Goal: Information Seeking & Learning: Find specific fact

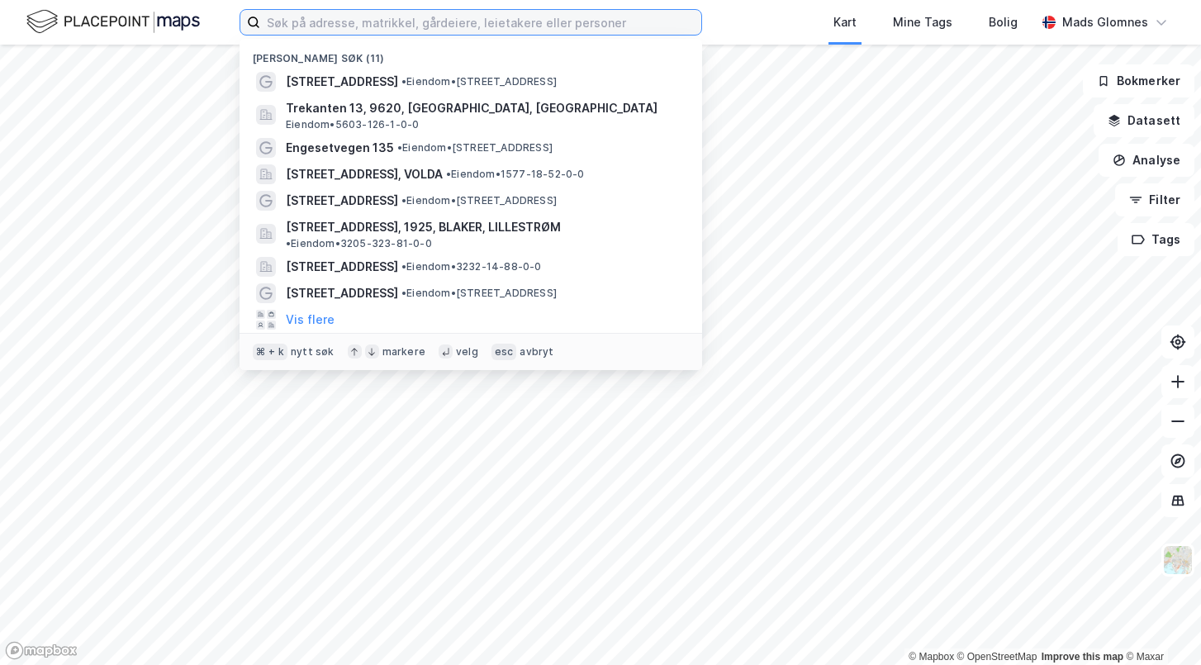
click at [348, 33] on input at bounding box center [480, 22] width 441 height 25
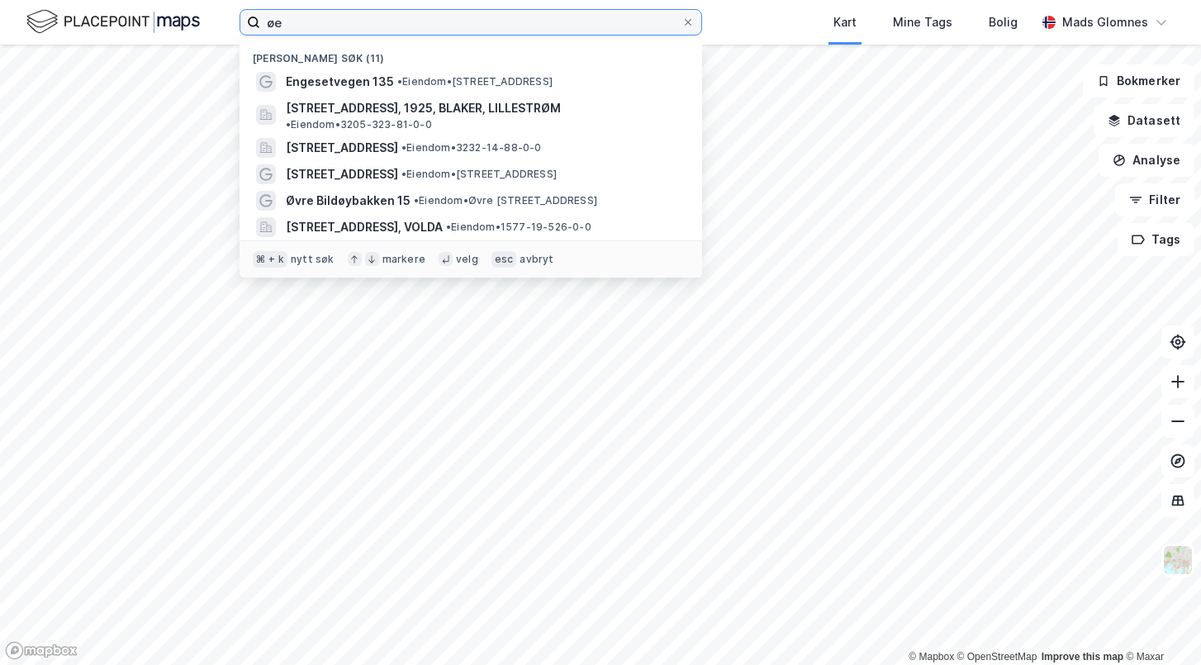
type input "ø"
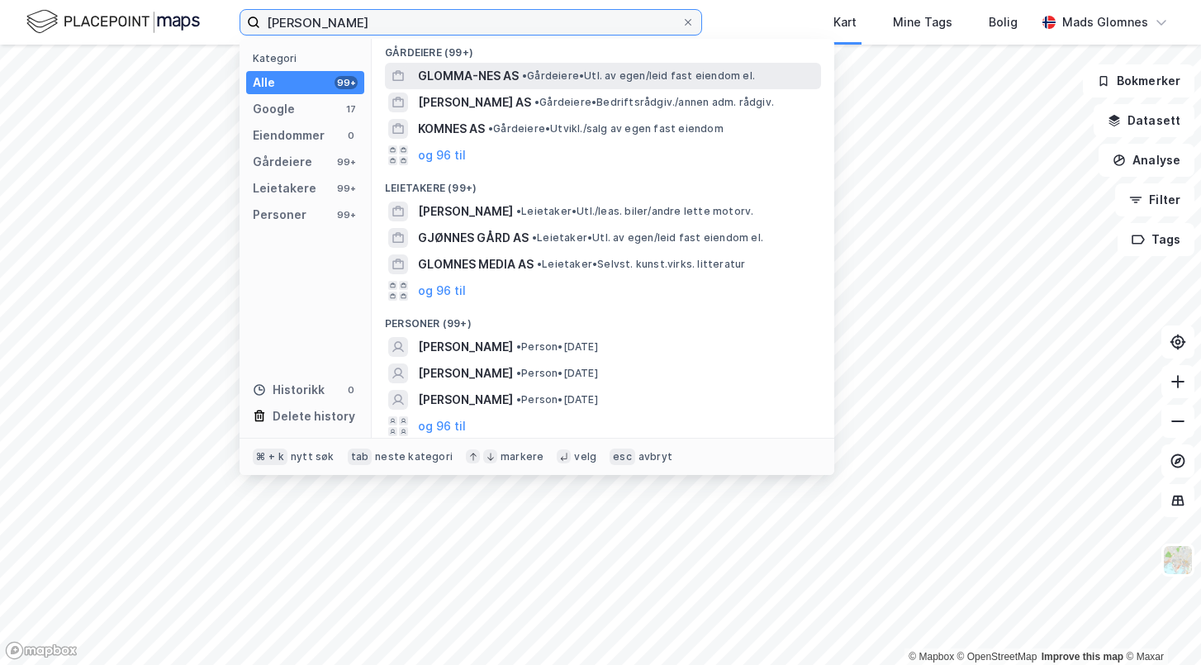
scroll to position [140, 0]
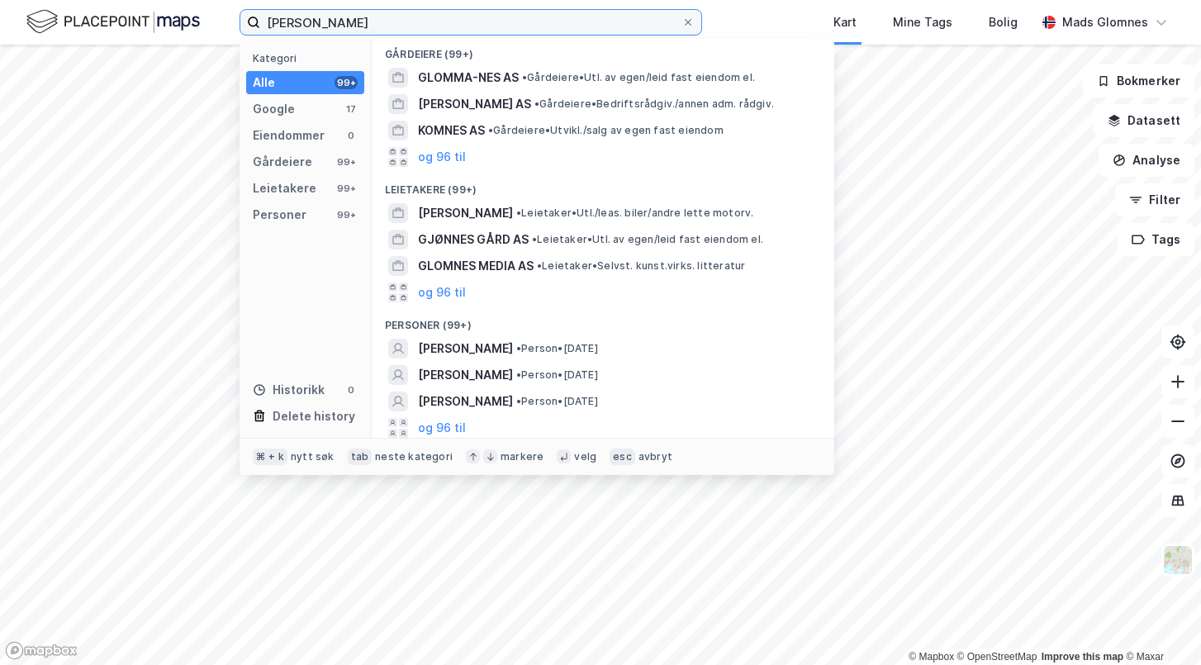
click at [490, 26] on input "[PERSON_NAME]" at bounding box center [470, 22] width 421 height 25
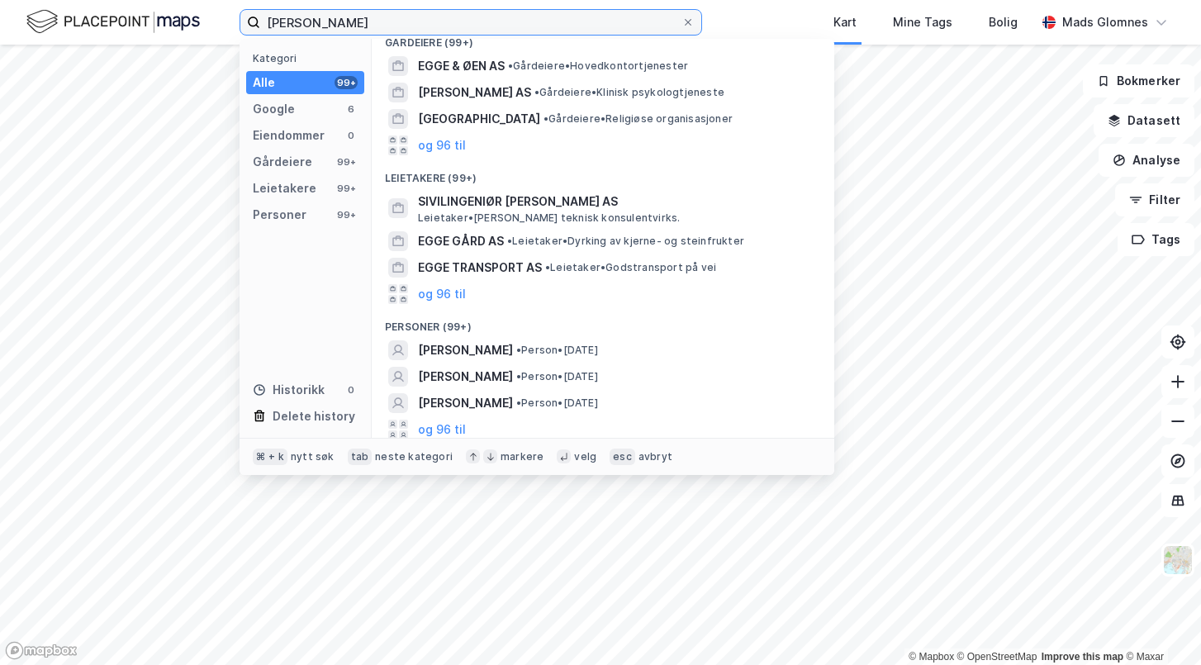
scroll to position [0, 0]
type input "[PERSON_NAME]"
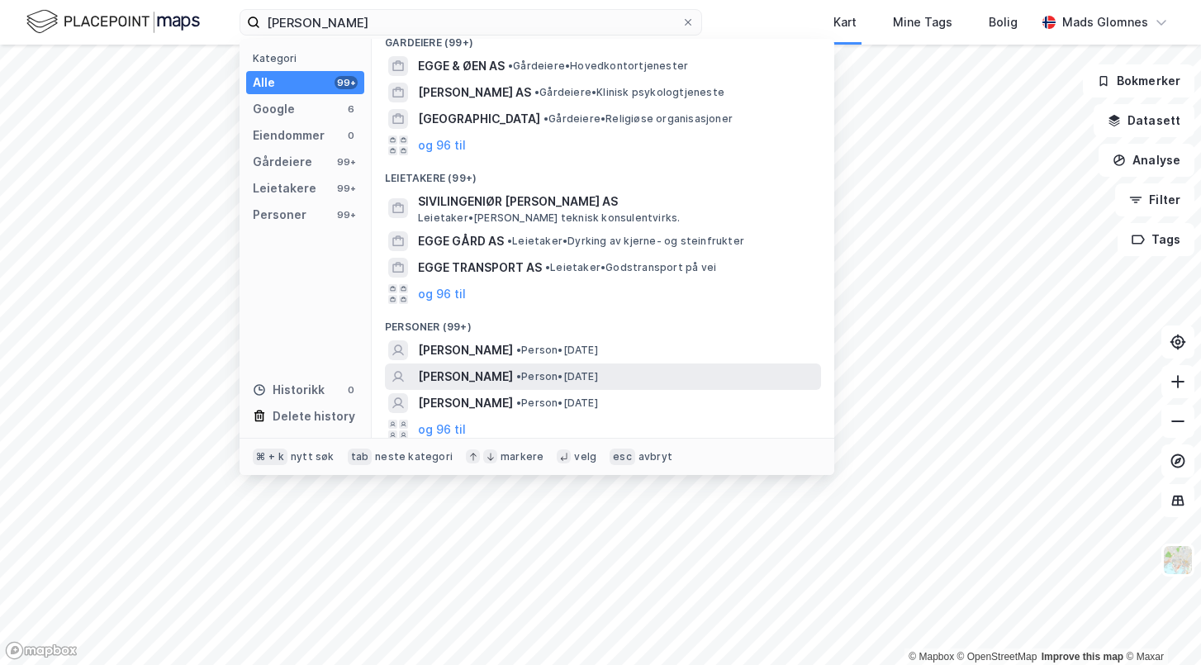
click at [513, 372] on span "[PERSON_NAME]" at bounding box center [465, 377] width 95 height 20
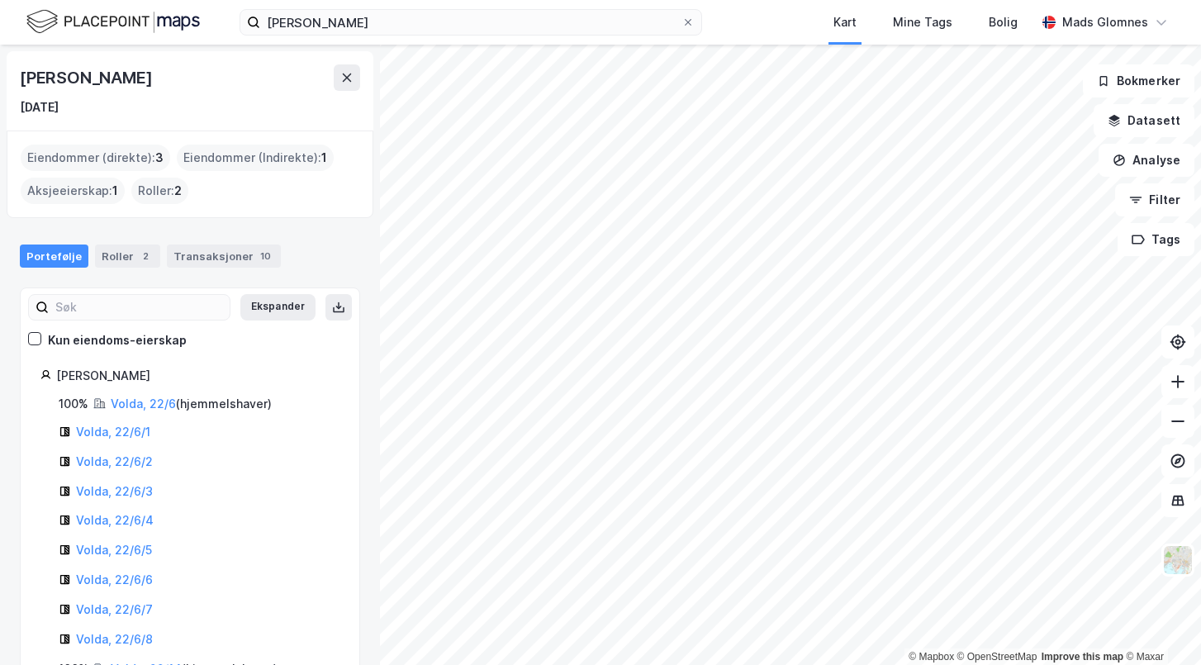
click at [377, 131] on div "© Mapbox © OpenStreetMap Improve this map © [PERSON_NAME] [DATE] Eiendommer (di…" at bounding box center [600, 355] width 1201 height 620
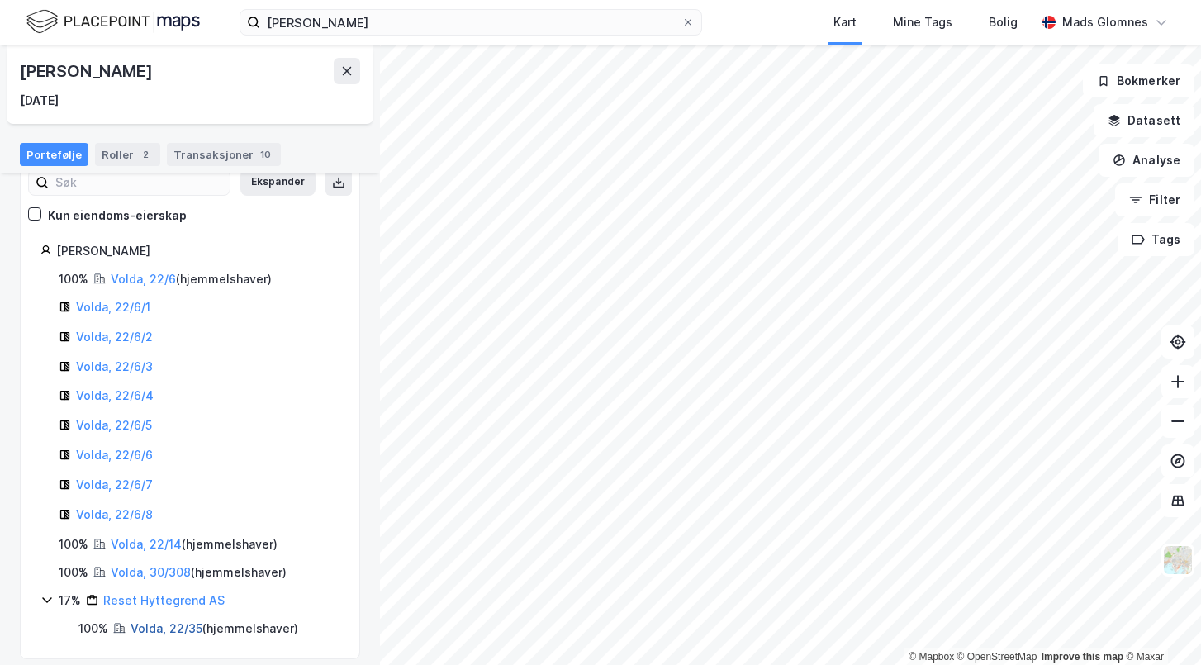
click at [150, 621] on link "Volda, 22/35" at bounding box center [166, 628] width 72 height 14
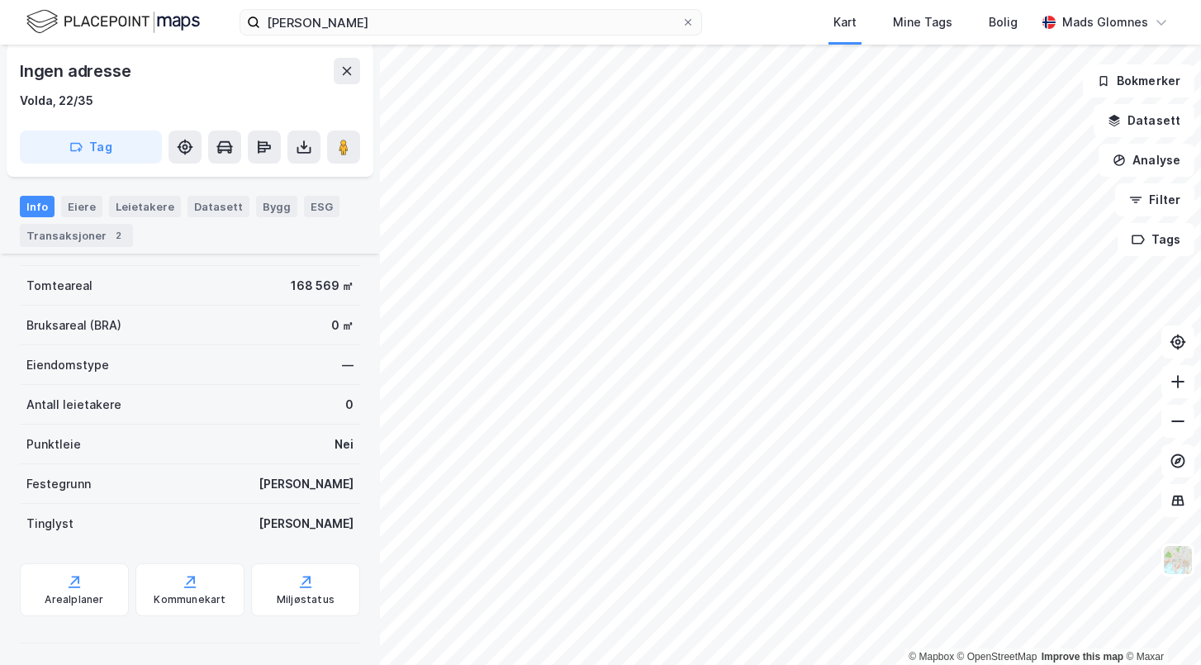
scroll to position [280, 0]
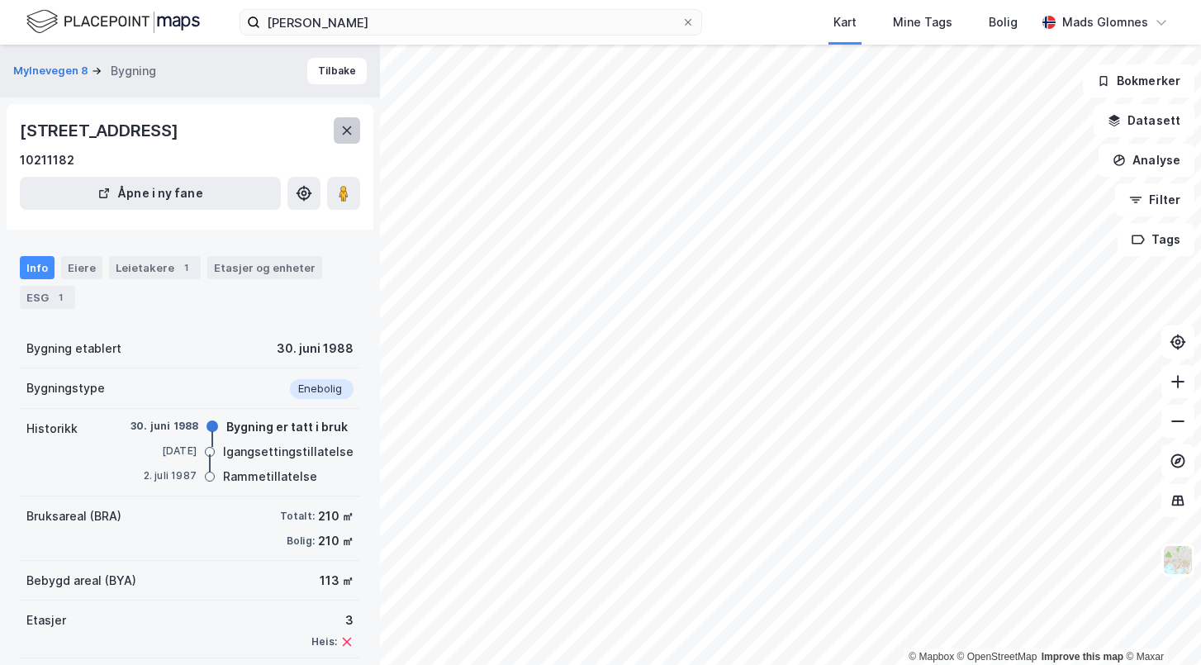
click at [349, 137] on icon at bounding box center [346, 130] width 13 height 13
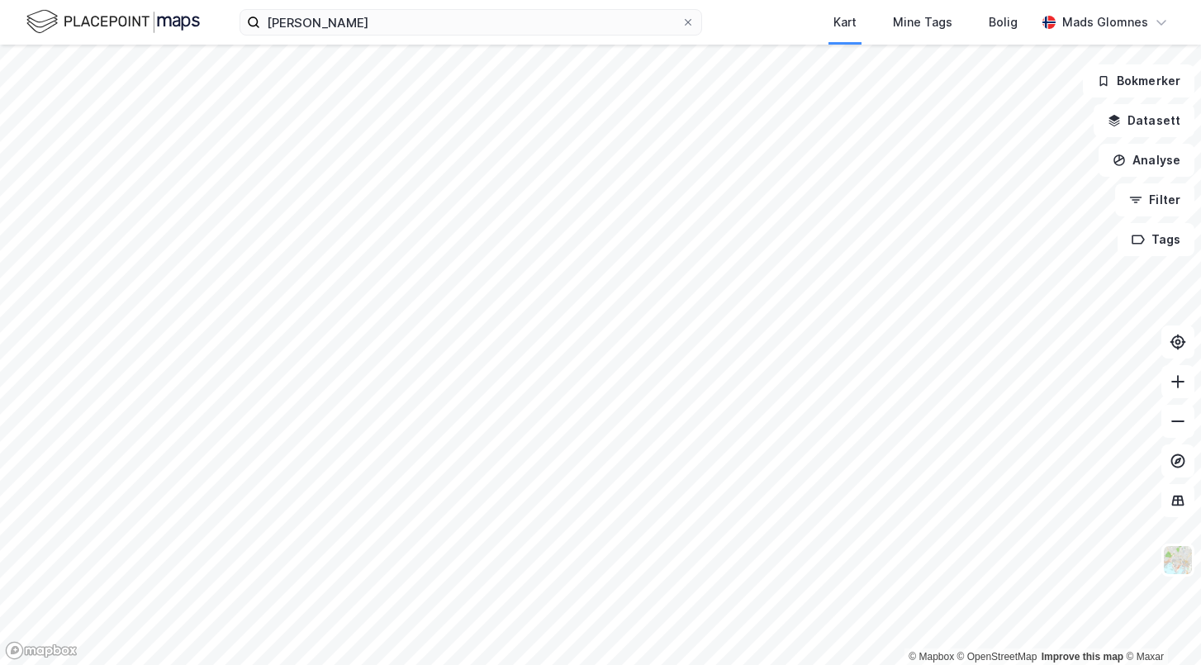
click at [401, 40] on div "[PERSON_NAME] Kart Mine Tags Bolig [PERSON_NAME]" at bounding box center [600, 22] width 1201 height 45
click at [401, 35] on div "[PERSON_NAME] Kart Mine Tags Bolig [PERSON_NAME]" at bounding box center [600, 22] width 1201 height 45
click at [397, 23] on input "[PERSON_NAME]" at bounding box center [470, 22] width 421 height 25
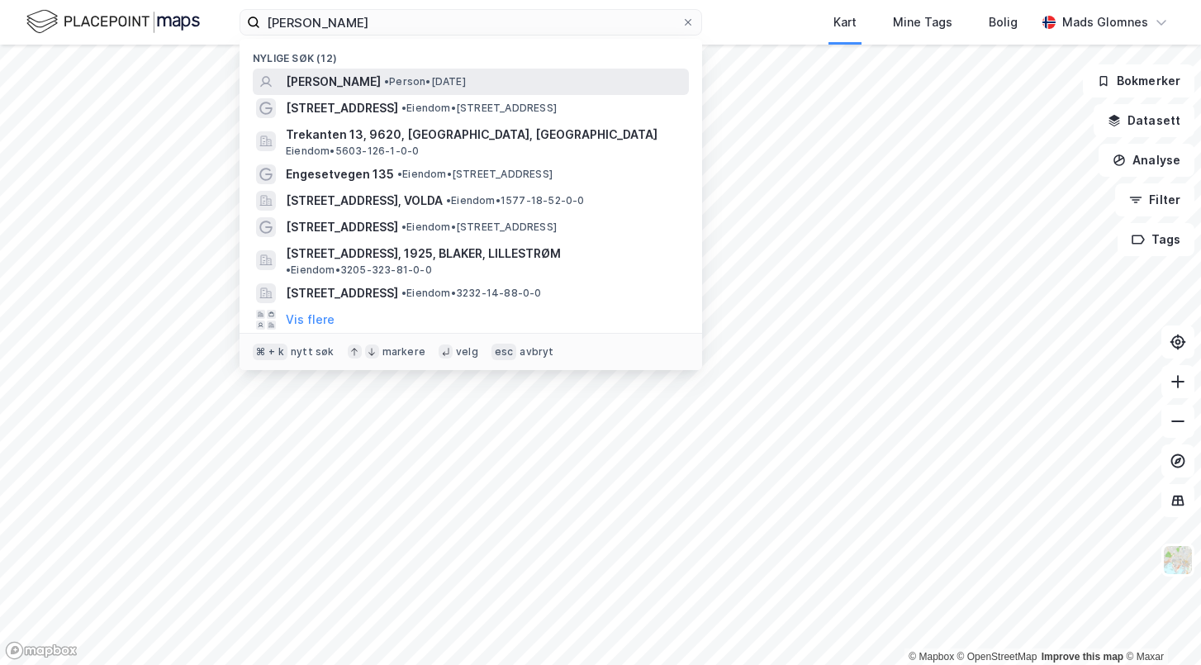
click at [381, 74] on span "[PERSON_NAME]" at bounding box center [333, 82] width 95 height 20
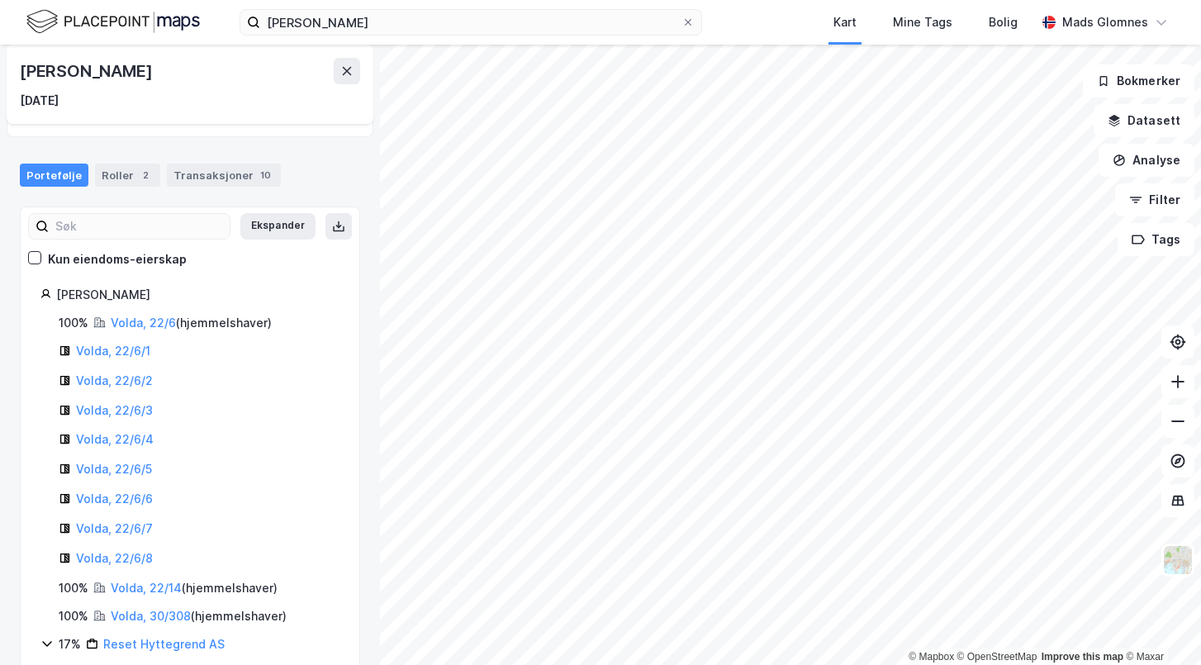
scroll to position [79, 0]
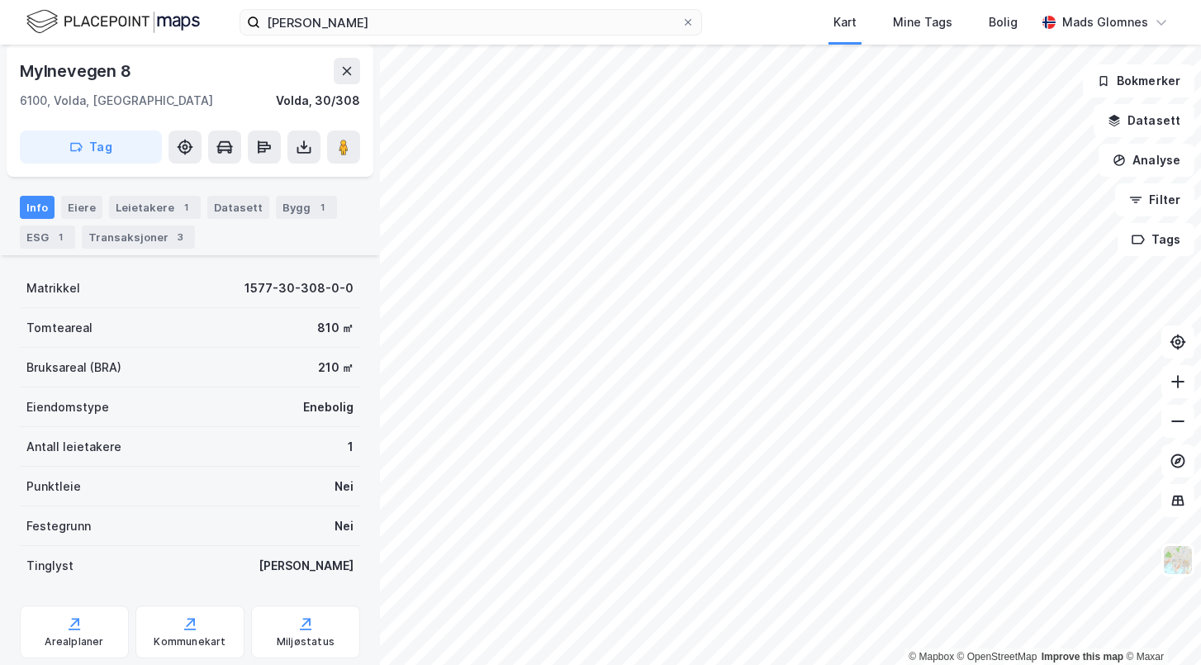
scroll to position [137, 0]
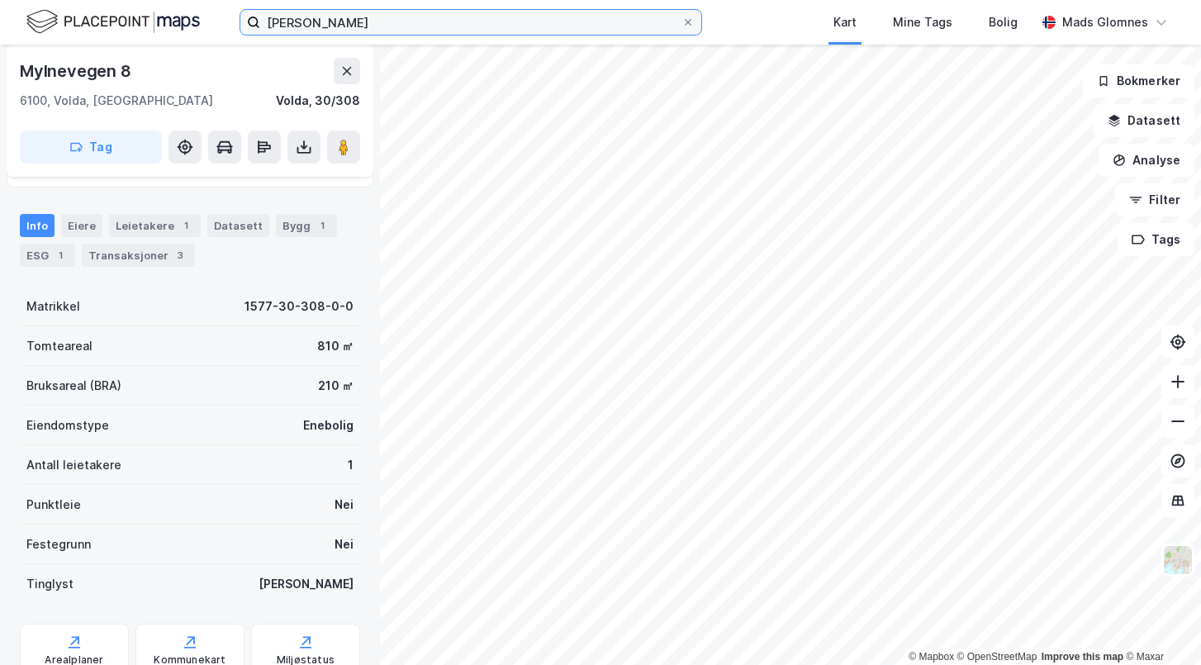
click at [448, 26] on input "[PERSON_NAME]" at bounding box center [470, 22] width 421 height 25
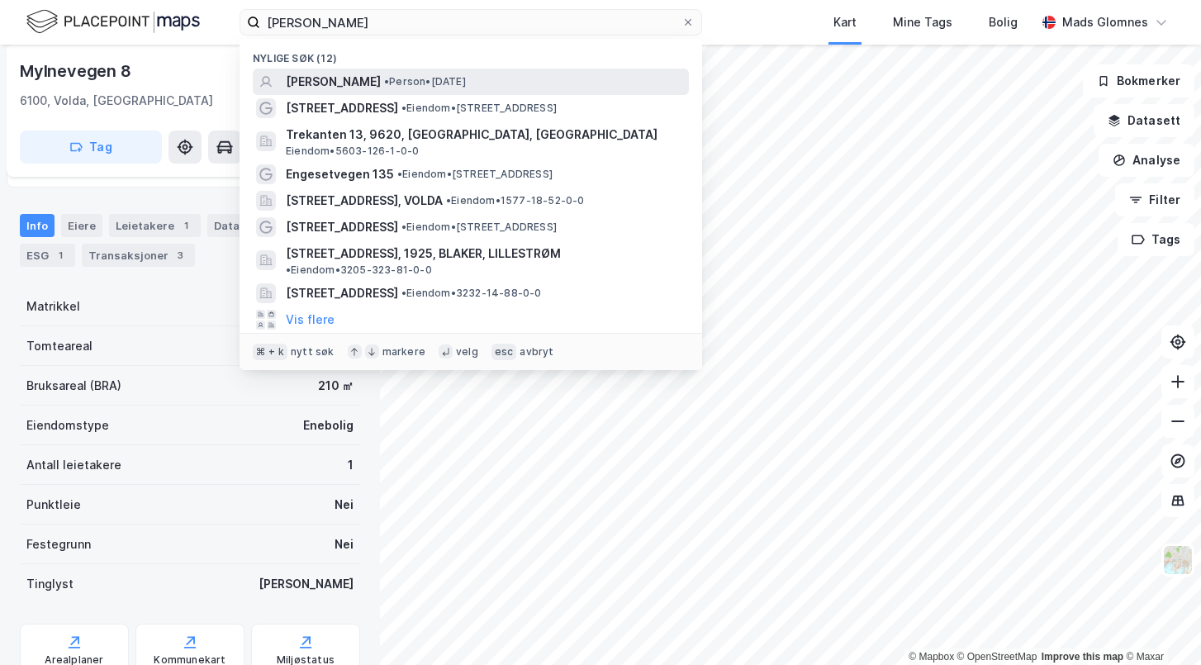
click at [429, 80] on span "• Person • [DATE]" at bounding box center [425, 81] width 82 height 13
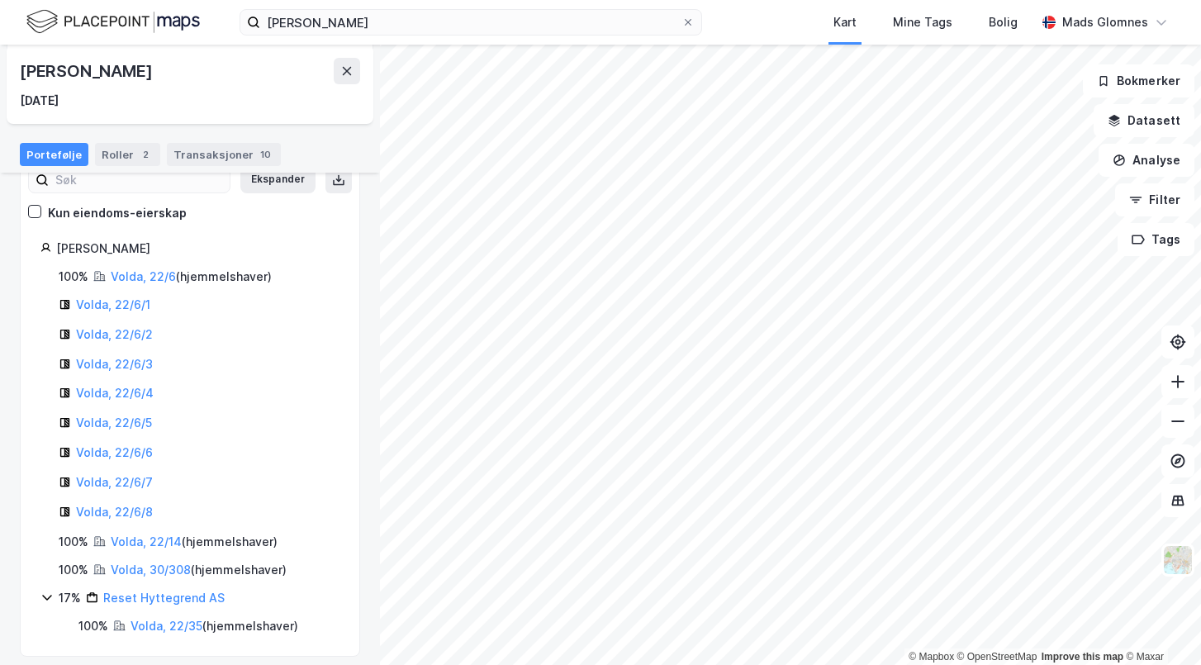
scroll to position [125, 0]
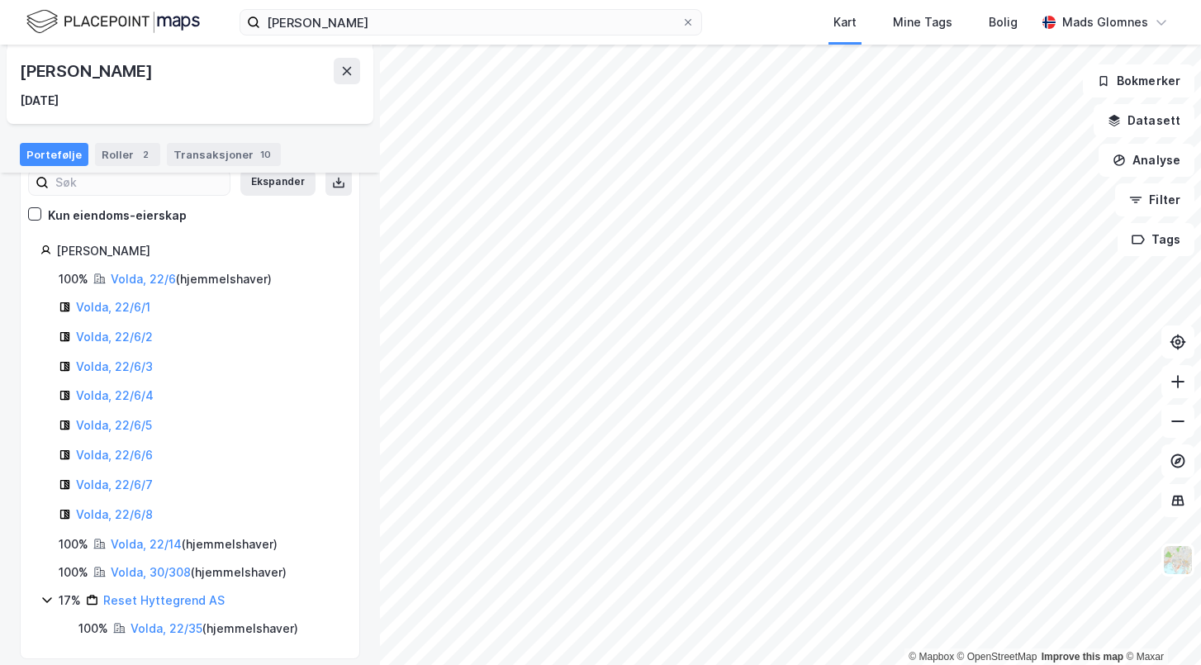
click at [45, 593] on icon at bounding box center [46, 599] width 13 height 13
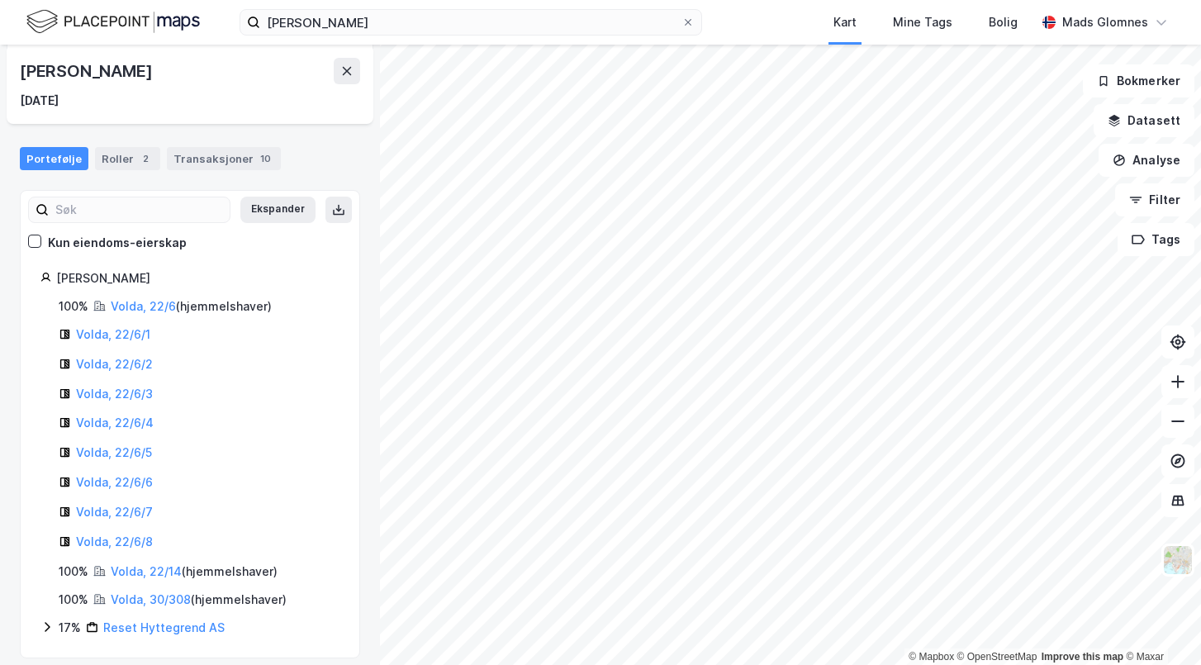
click at [50, 622] on div "17% Reset Hyttegrend AS" at bounding box center [189, 628] width 299 height 20
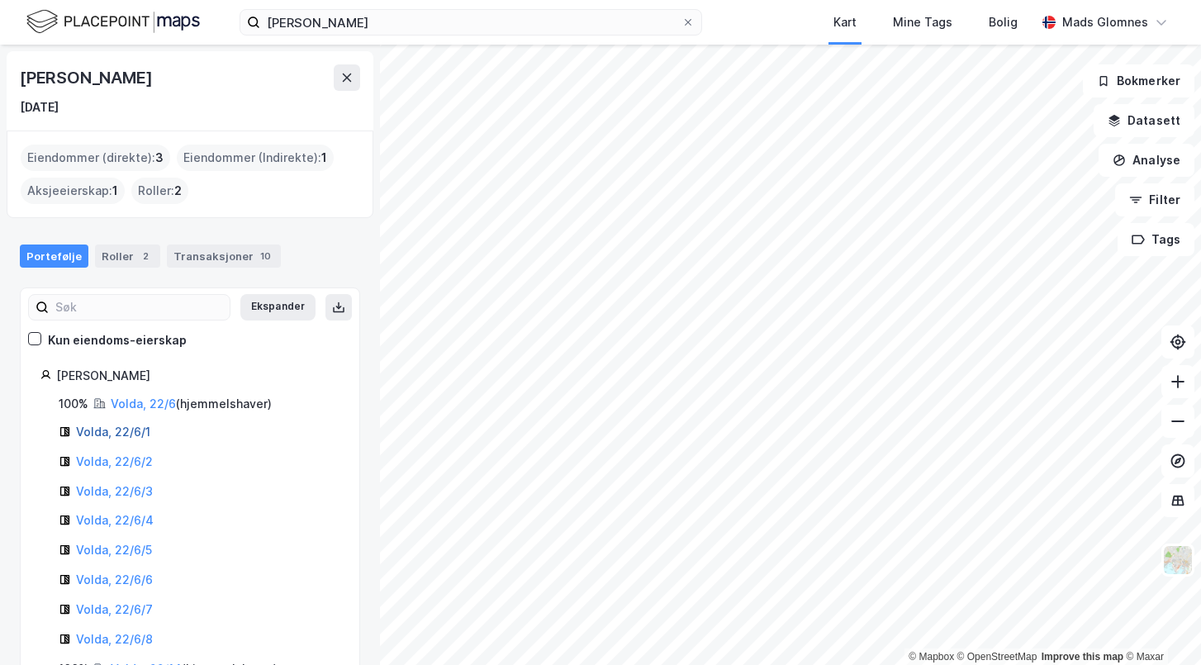
scroll to position [0, 0]
click at [121, 257] on div "Roller 2" at bounding box center [127, 255] width 65 height 23
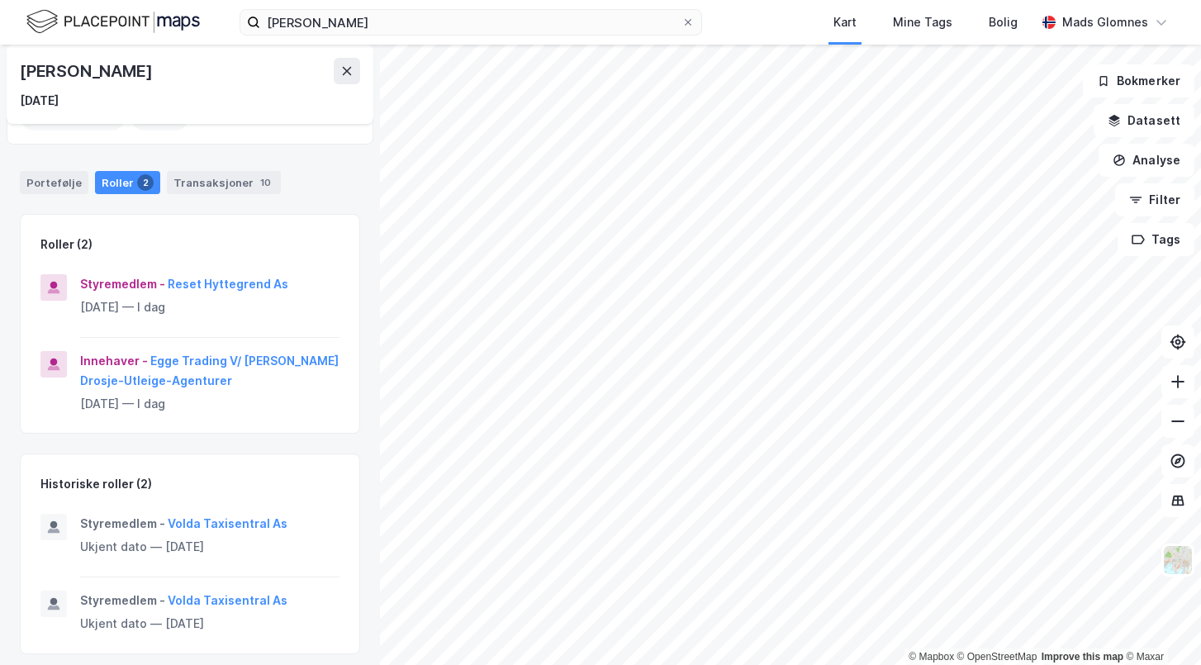
scroll to position [72, 0]
click at [193, 181] on div "Transaksjoner 10" at bounding box center [224, 184] width 114 height 23
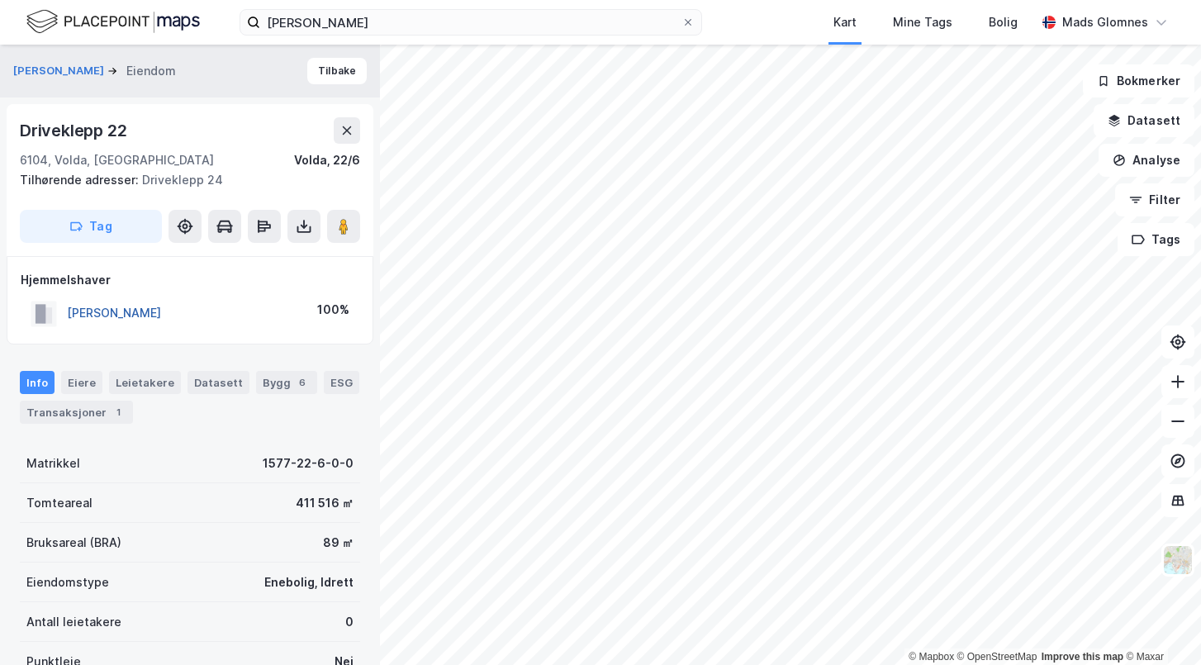
click at [0, 0] on button "[PERSON_NAME]" at bounding box center [0, 0] width 0 height 0
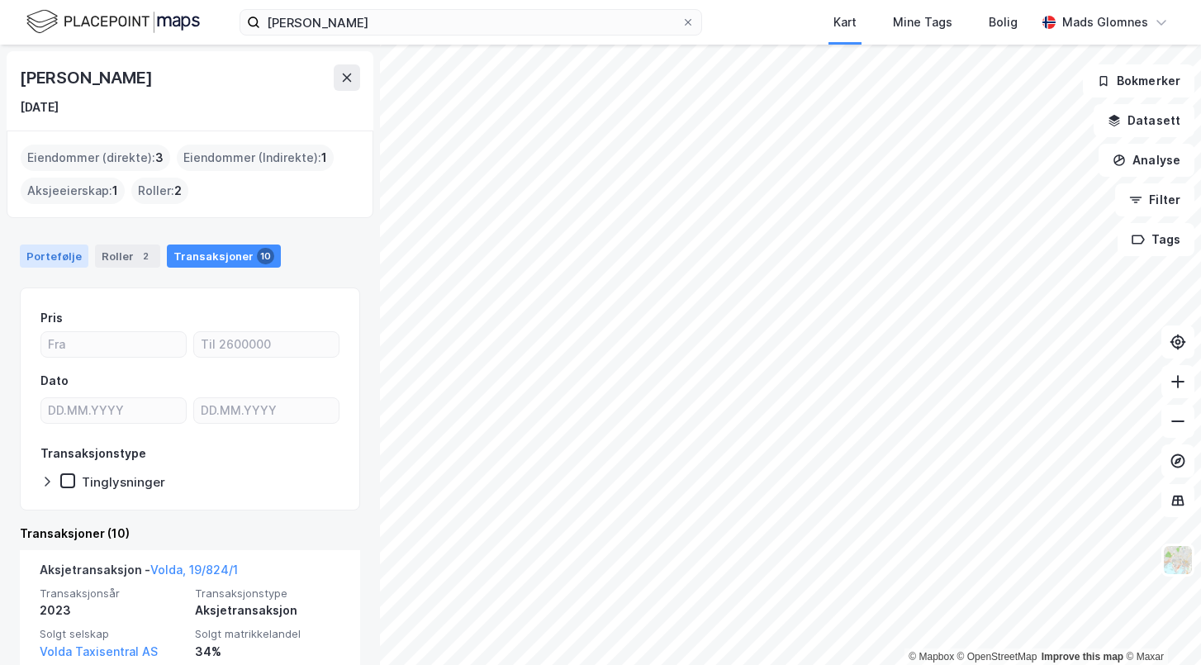
click at [71, 249] on div "Portefølje" at bounding box center [54, 255] width 69 height 23
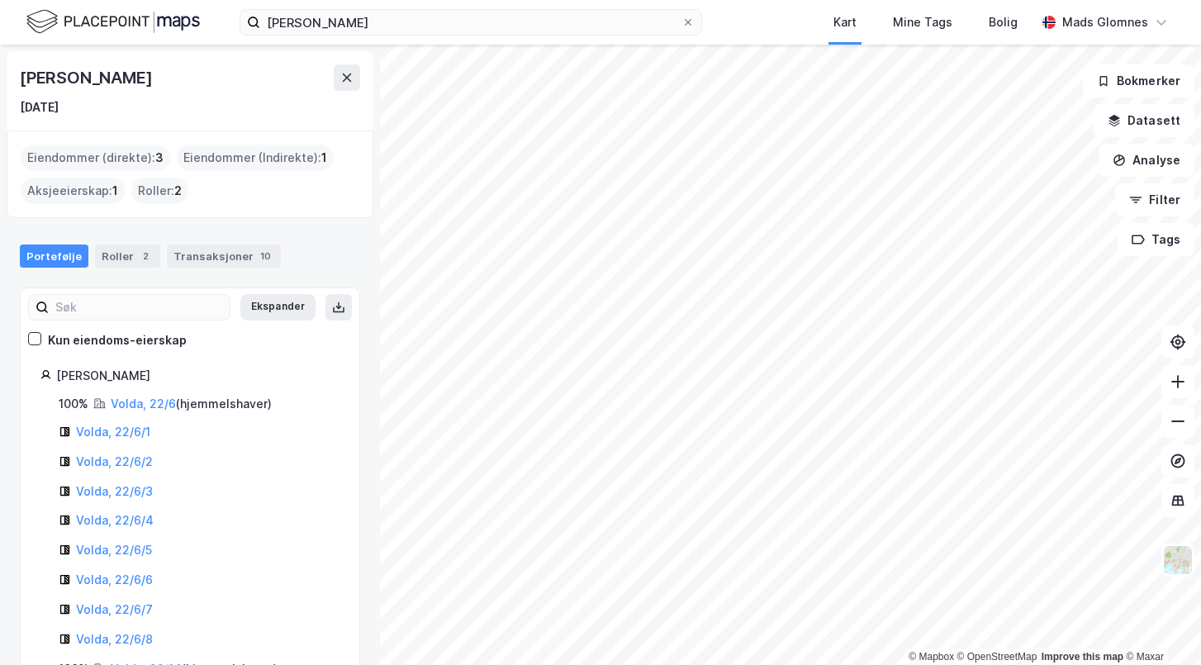
click at [117, 157] on div "Eiendommer (direkte) : 3" at bounding box center [95, 158] width 149 height 26
click at [148, 157] on div "Eiendommer (direkte) : 3" at bounding box center [95, 158] width 149 height 26
click at [249, 156] on div "Eiendommer (Indirekte) : 1" at bounding box center [255, 158] width 157 height 26
click at [105, 257] on div "Roller 2" at bounding box center [127, 255] width 65 height 23
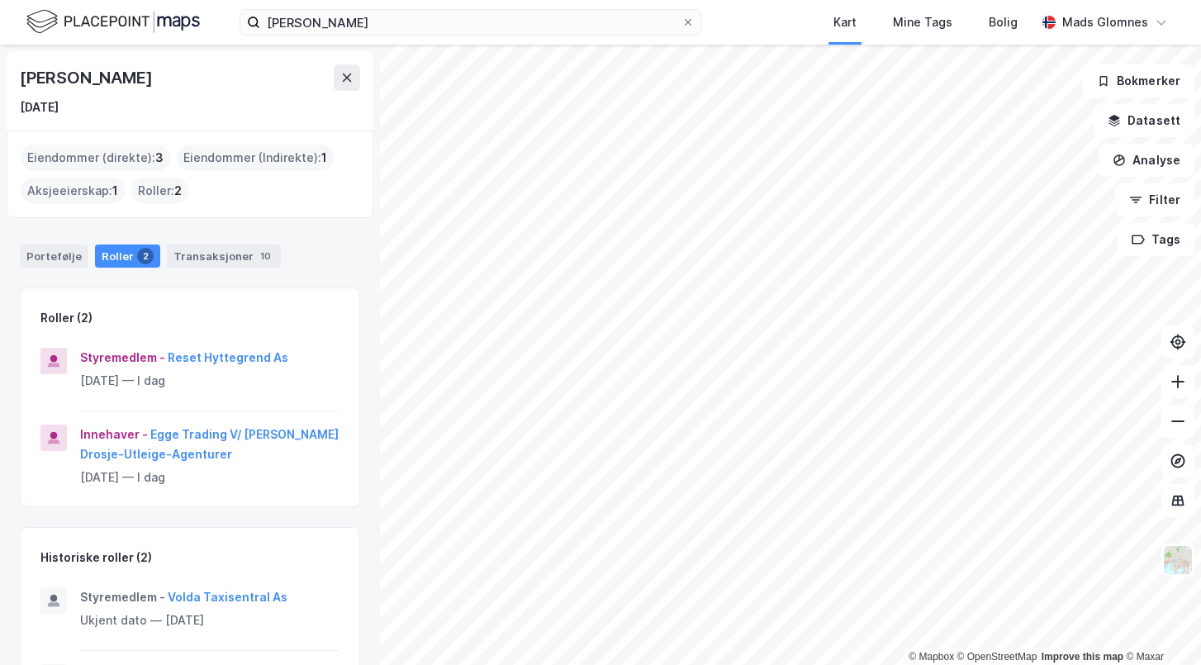
click at [173, 186] on div "Roller : 2" at bounding box center [159, 191] width 57 height 26
click at [347, 78] on icon at bounding box center [347, 77] width 9 height 8
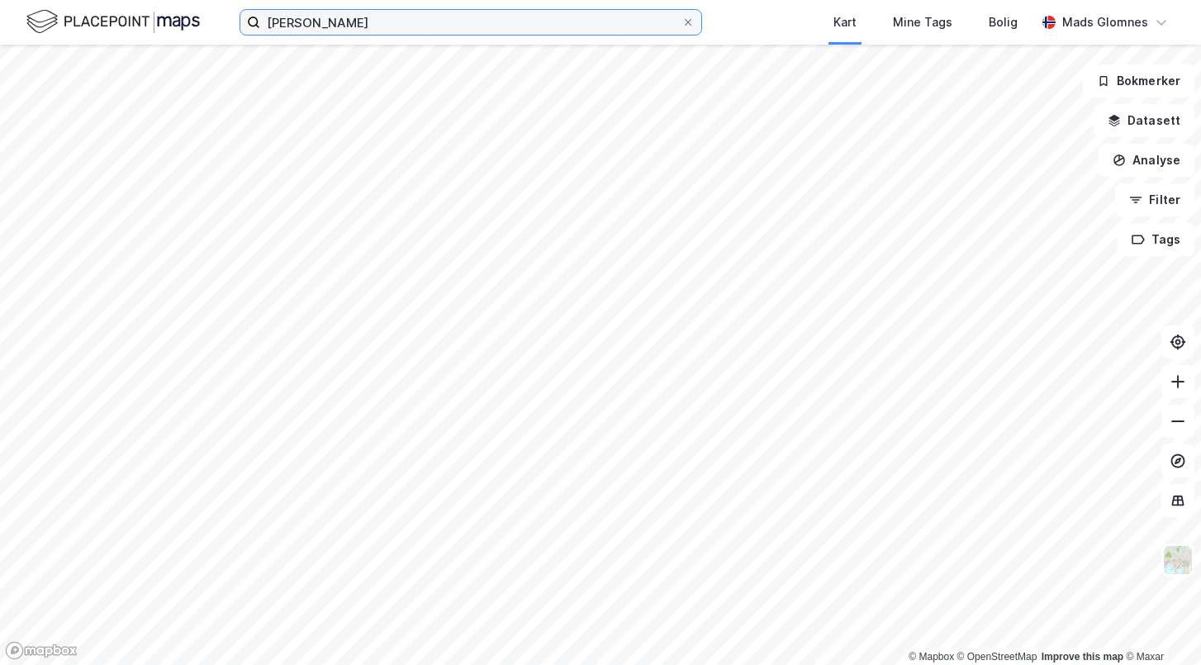
click at [458, 24] on input "[PERSON_NAME]" at bounding box center [470, 22] width 421 height 25
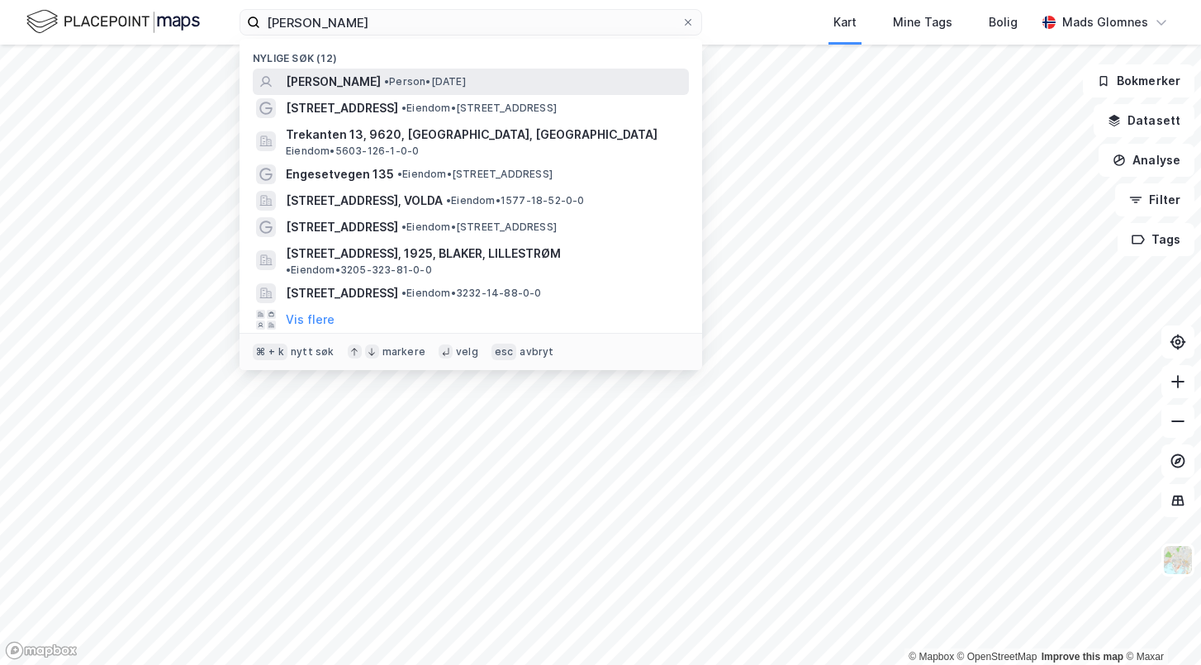
click at [410, 78] on span "• Person • [DATE]" at bounding box center [425, 81] width 82 height 13
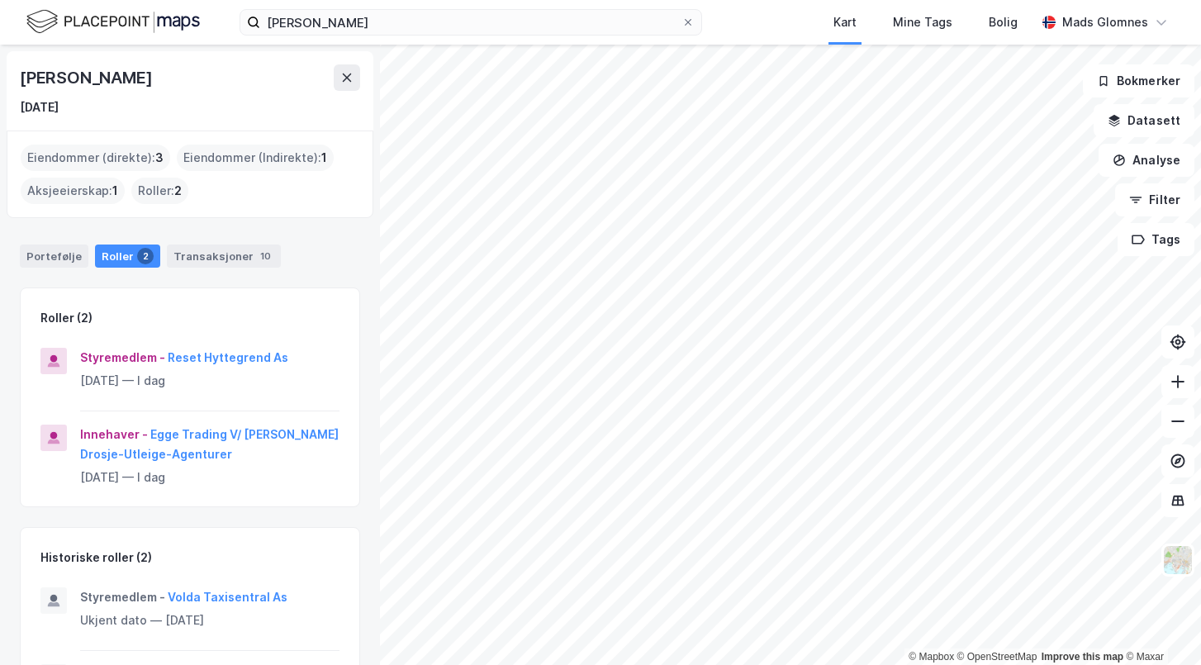
click at [92, 161] on div "Eiendommer (direkte) : 3" at bounding box center [95, 158] width 149 height 26
click at [35, 249] on div "Portefølje" at bounding box center [54, 255] width 69 height 23
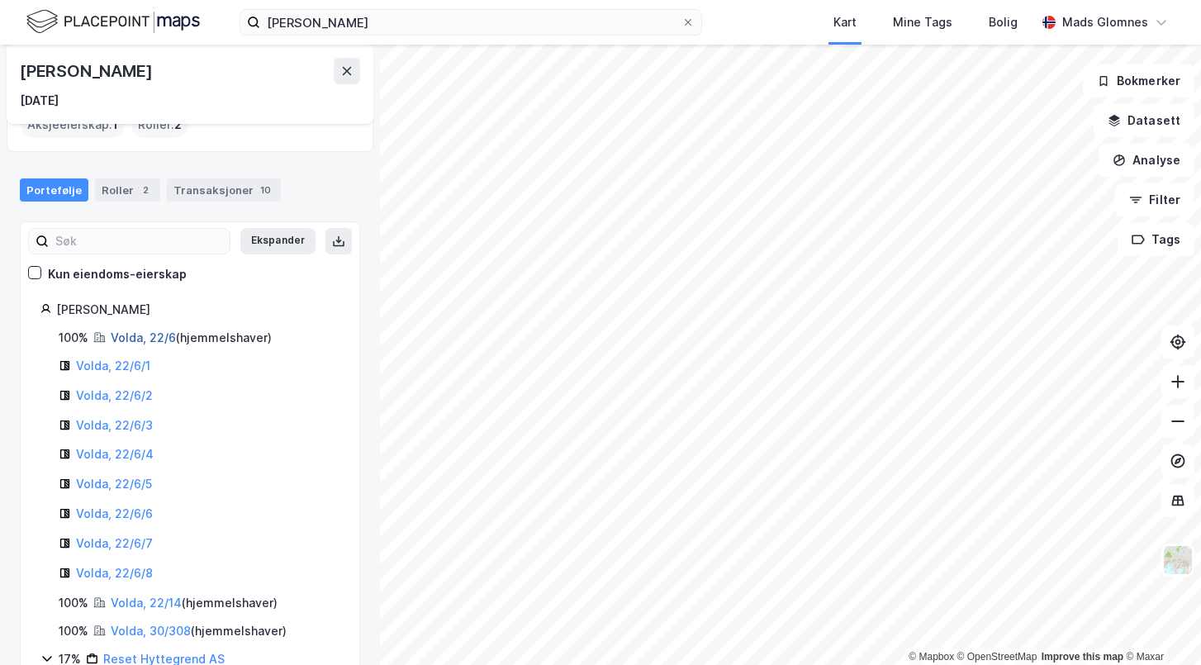
scroll to position [76, 0]
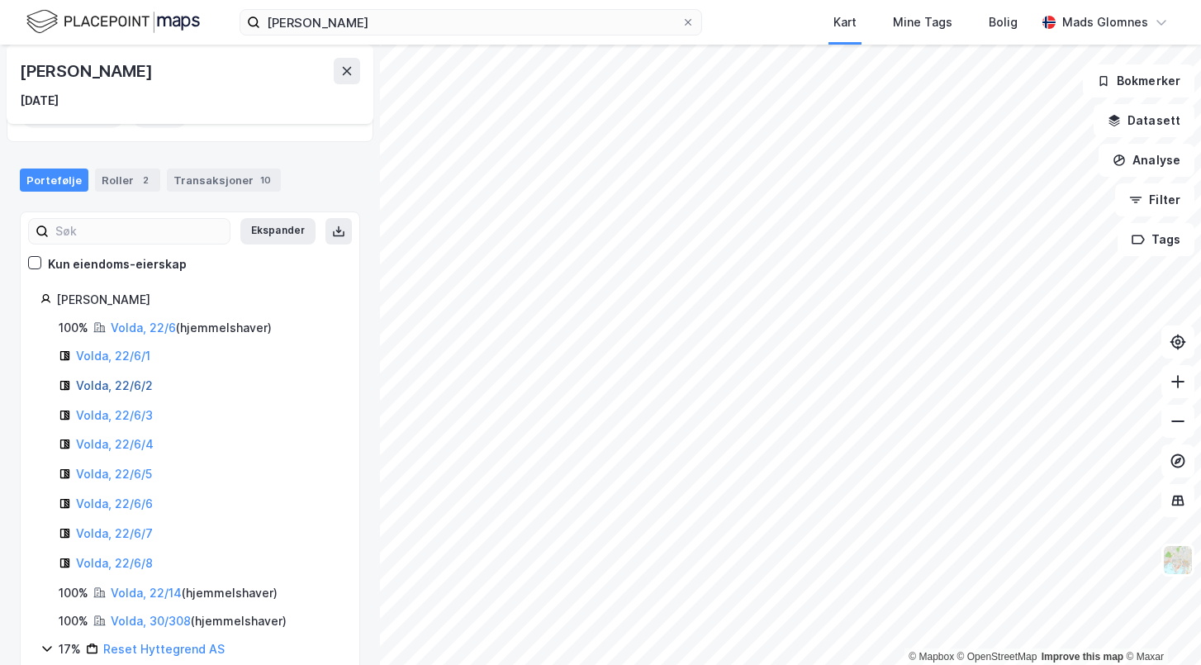
click at [130, 379] on link "Volda, 22/6/2" at bounding box center [114, 385] width 77 height 14
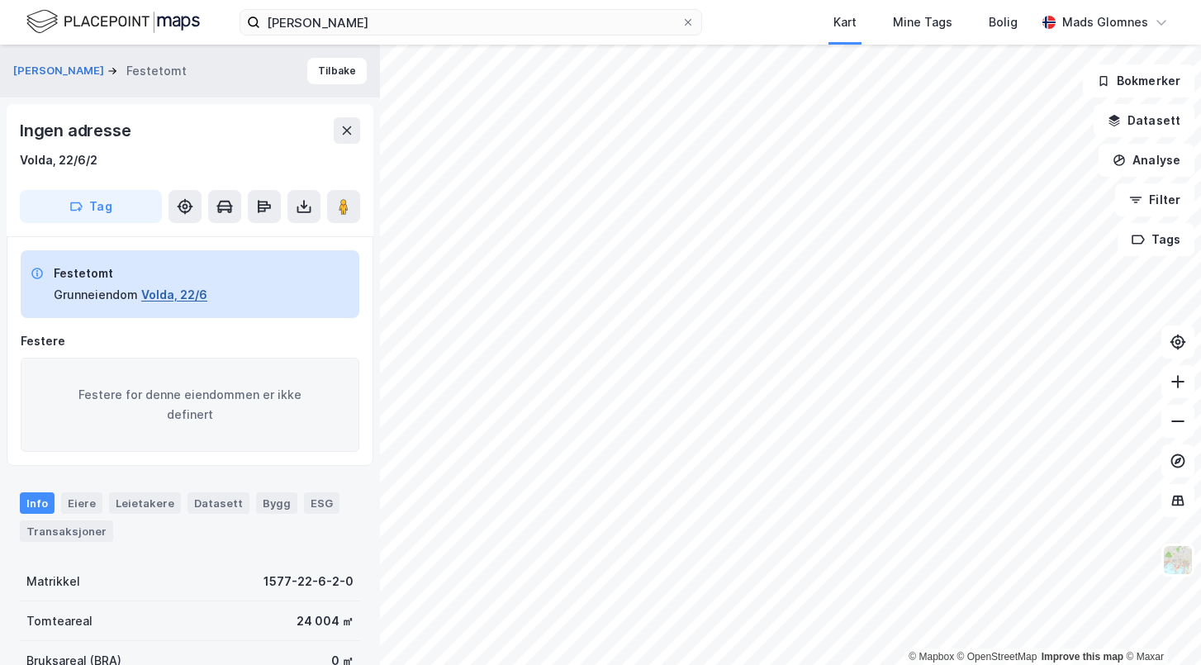
click at [188, 297] on button "Volda, 22/6" at bounding box center [174, 295] width 66 height 20
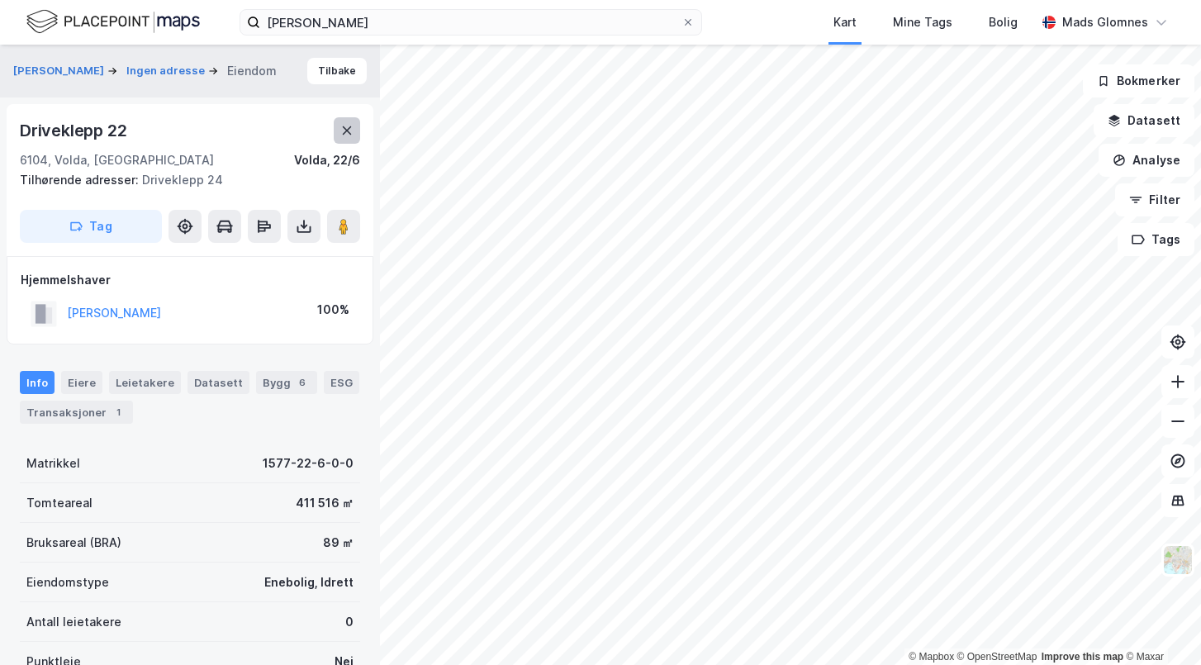
click at [352, 130] on icon at bounding box center [346, 130] width 13 height 13
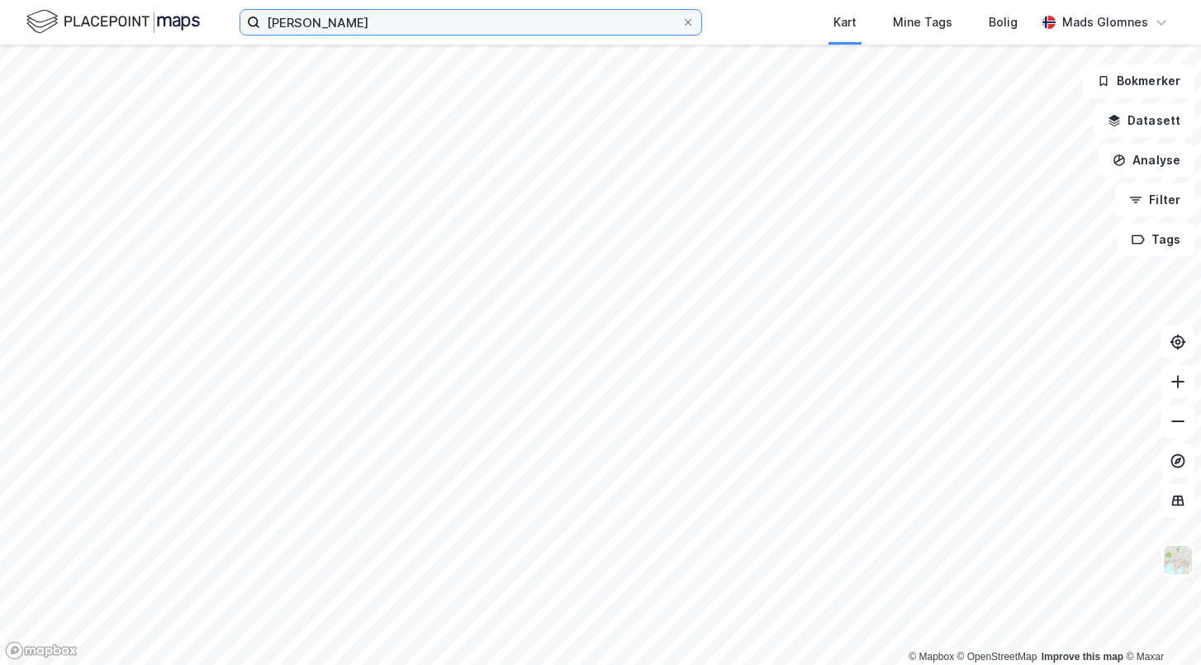
click at [398, 35] on label "[PERSON_NAME]" at bounding box center [470, 22] width 462 height 26
click at [398, 35] on input "[PERSON_NAME]" at bounding box center [470, 22] width 421 height 25
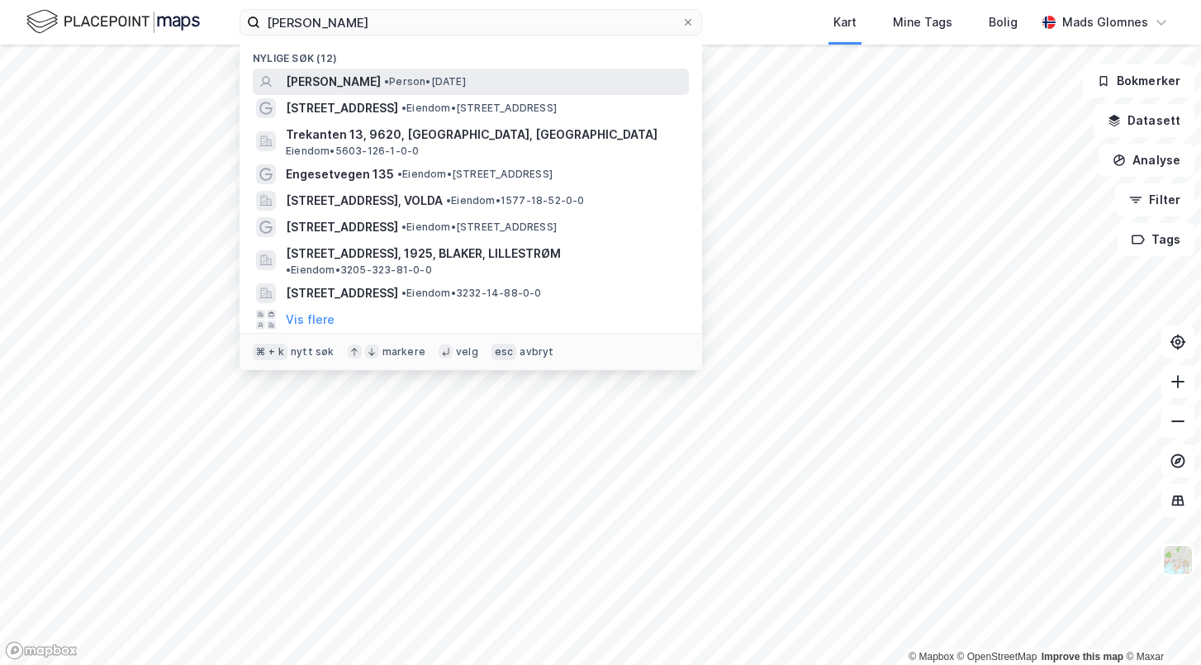
click at [389, 75] on span "•" at bounding box center [386, 81] width 5 height 12
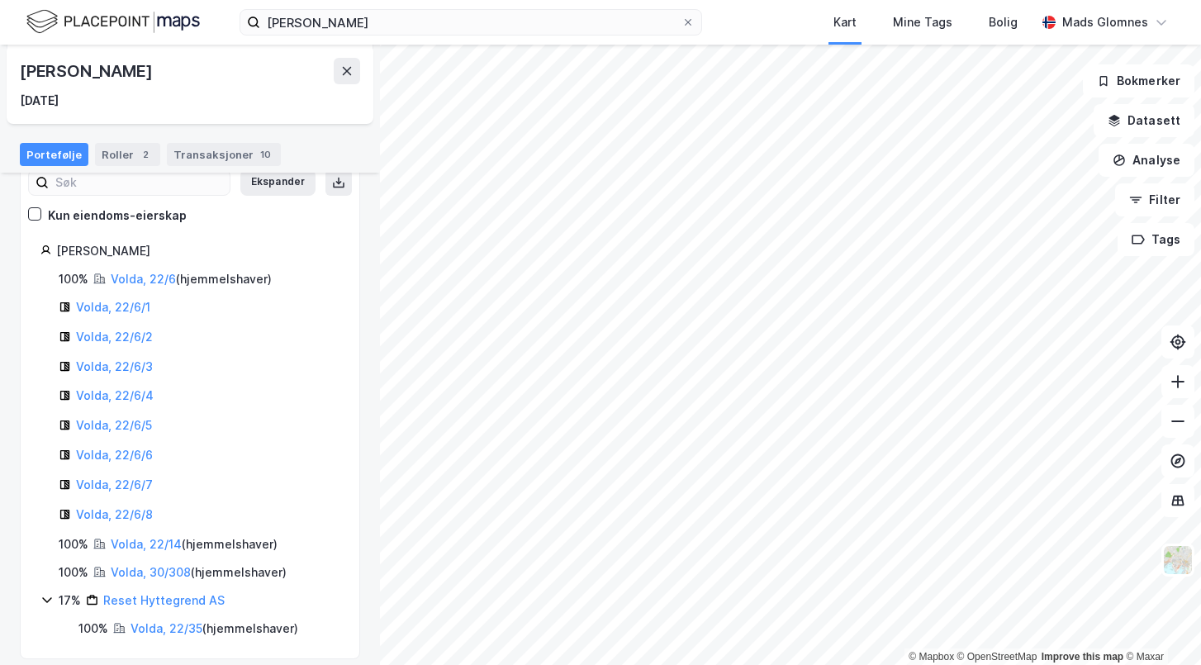
click at [42, 593] on icon at bounding box center [46, 599] width 13 height 13
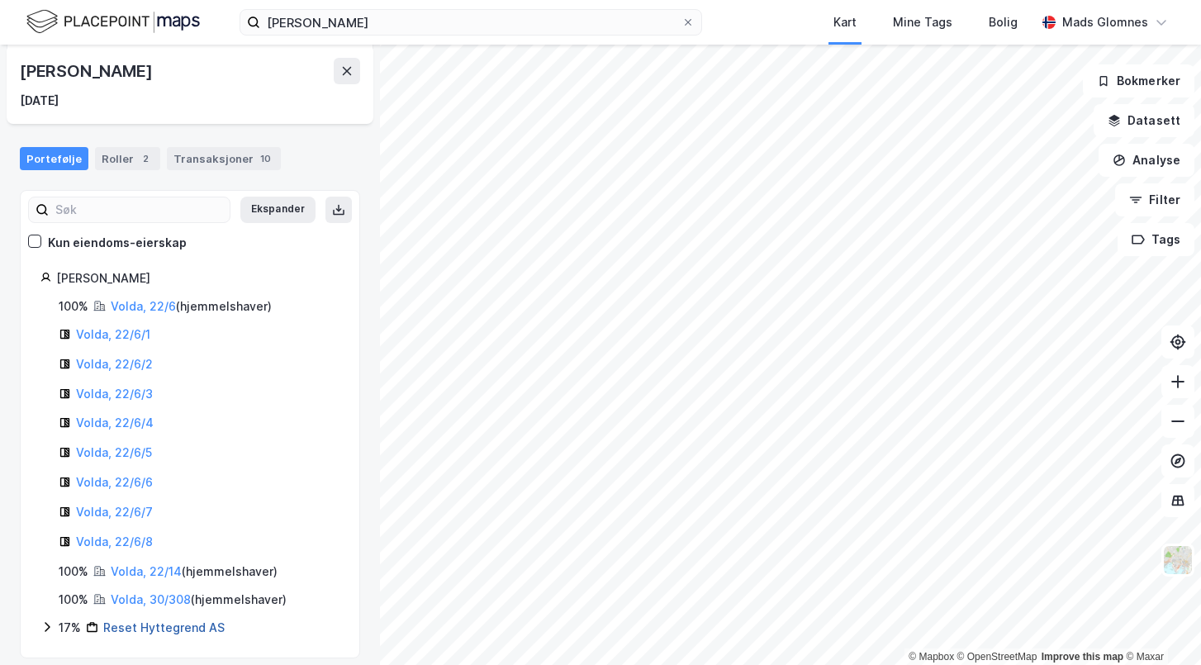
click at [130, 620] on link "Reset Hyttegrend AS" at bounding box center [163, 627] width 121 height 14
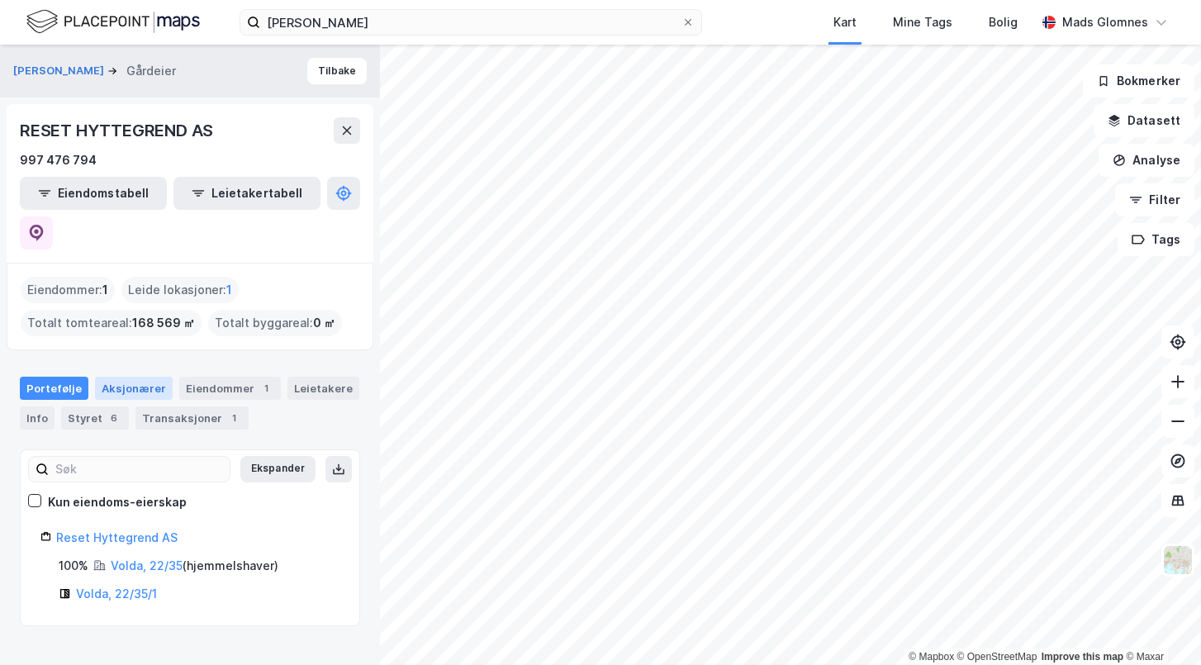
click at [128, 377] on div "Aksjonærer" at bounding box center [134, 388] width 78 height 23
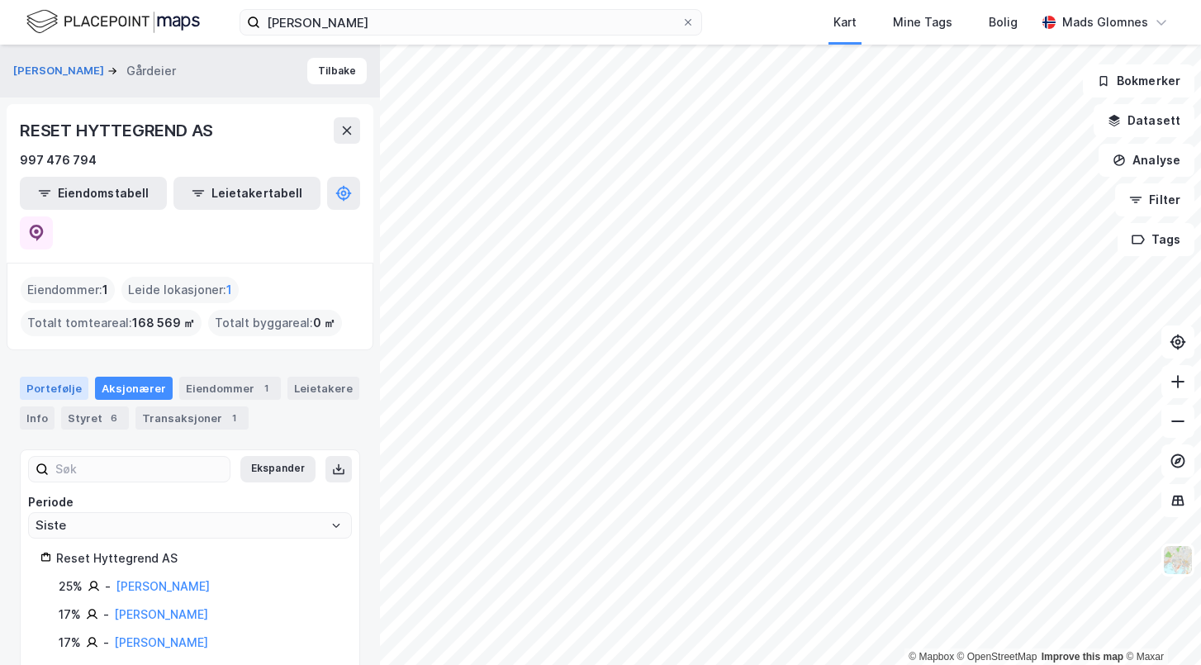
click at [61, 377] on div "Portefølje" at bounding box center [54, 388] width 69 height 23
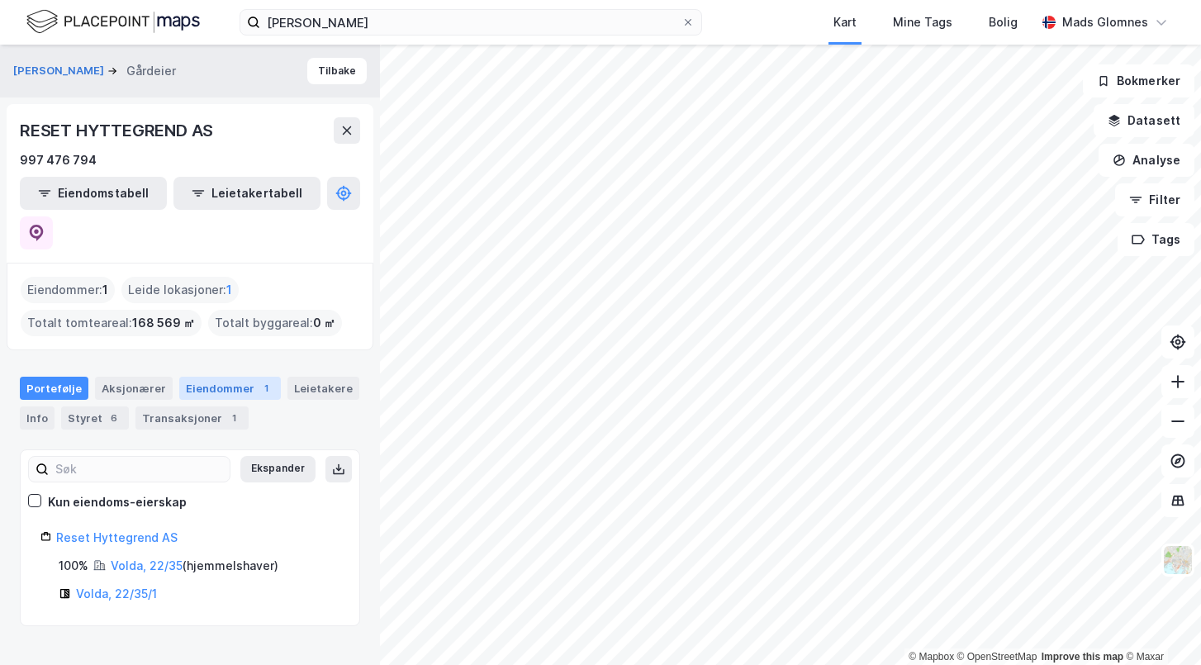
click at [183, 377] on div "Eiendommer 1" at bounding box center [230, 388] width 102 height 23
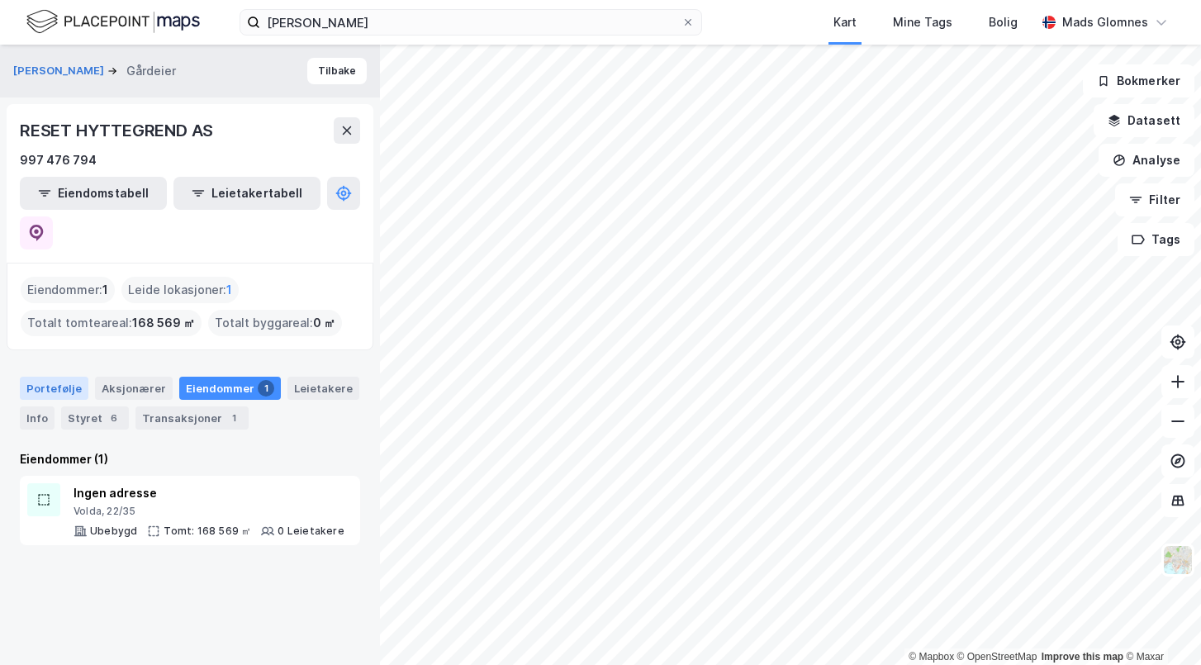
click at [82, 377] on div "Portefølje" at bounding box center [54, 388] width 69 height 23
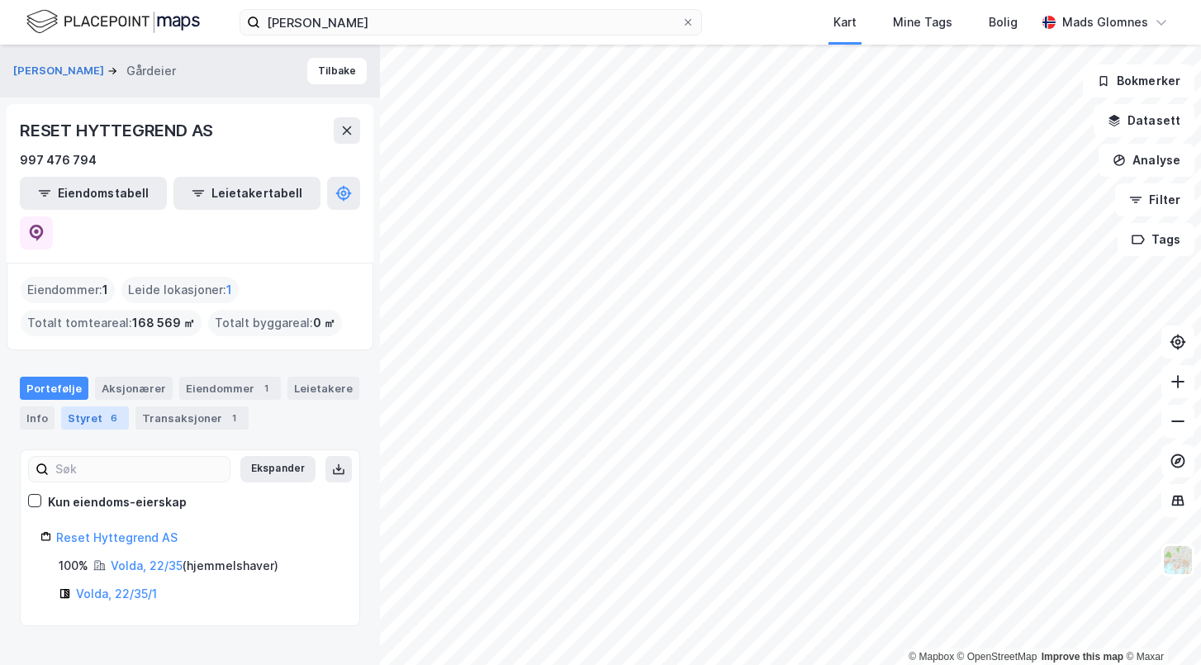
click at [101, 406] on div "Styret 6" at bounding box center [95, 417] width 68 height 23
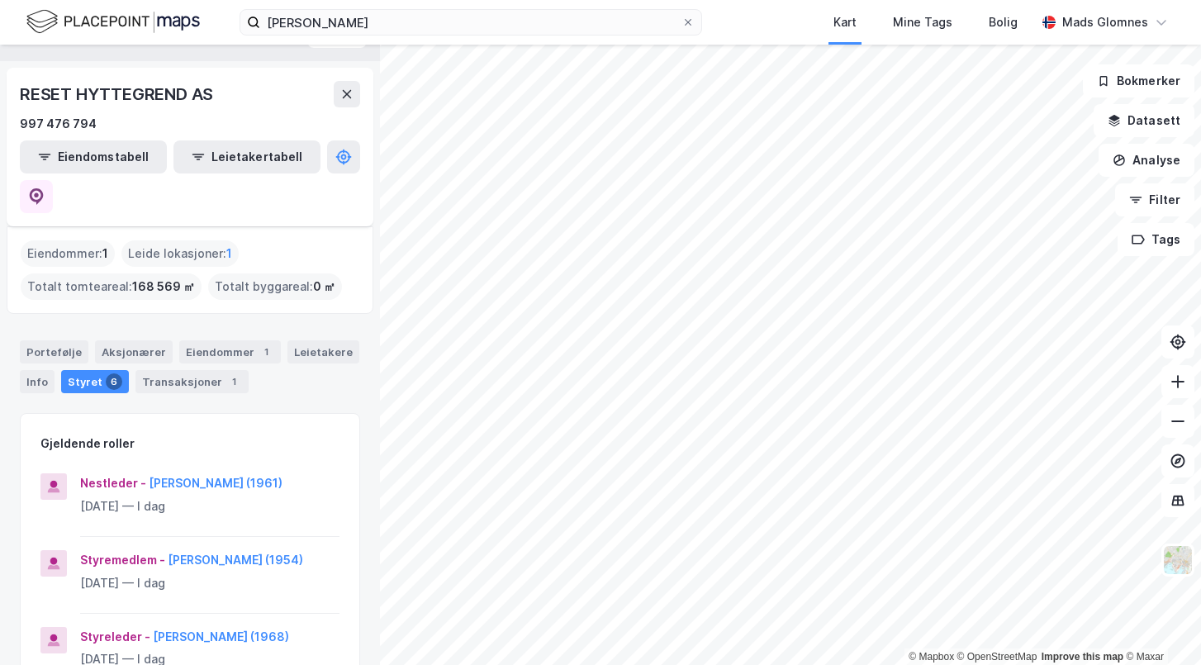
scroll to position [22, 0]
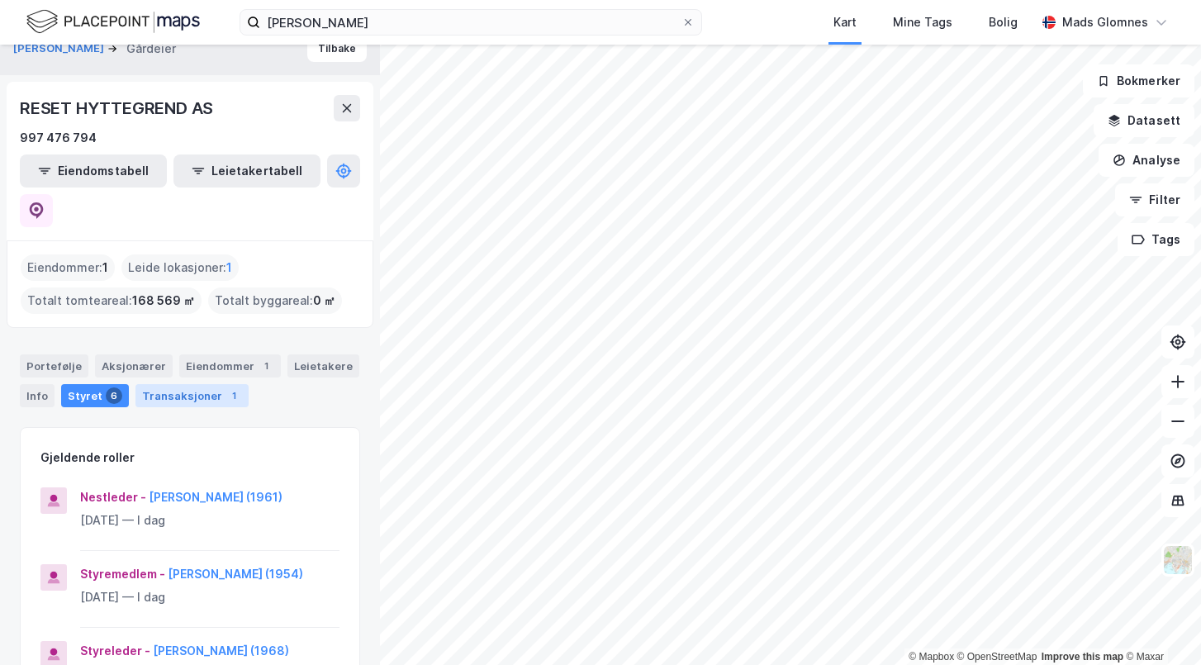
click at [185, 384] on div "Transaksjoner 1" at bounding box center [191, 395] width 113 height 23
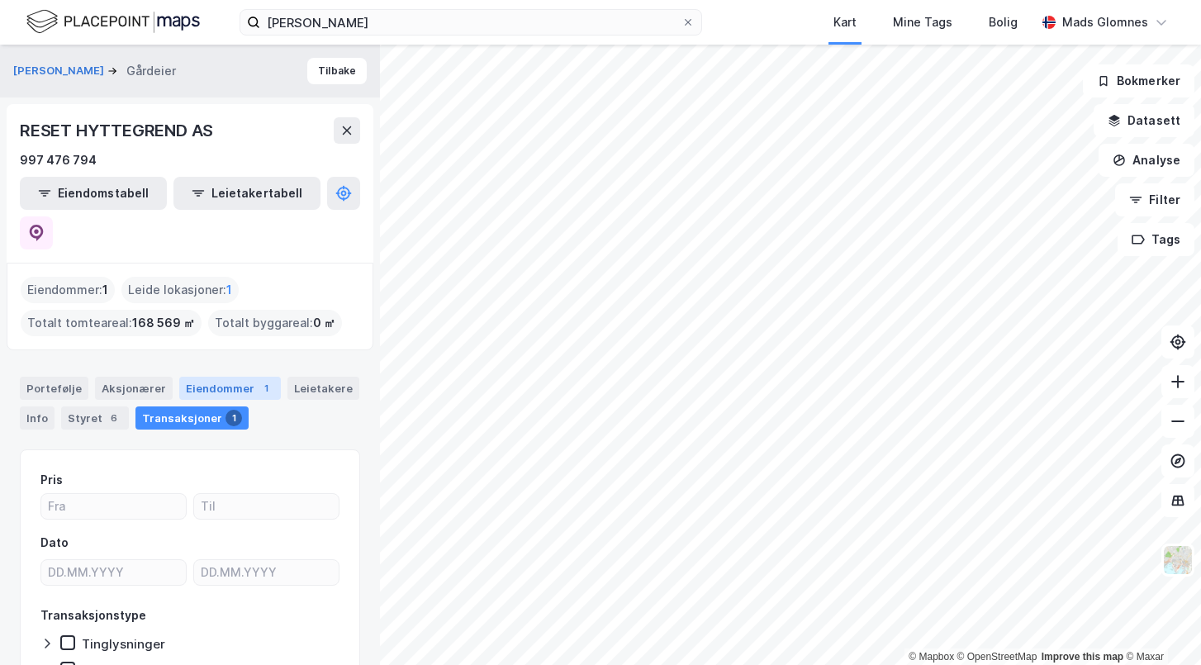
click at [229, 377] on div "Eiendommer 1" at bounding box center [230, 388] width 102 height 23
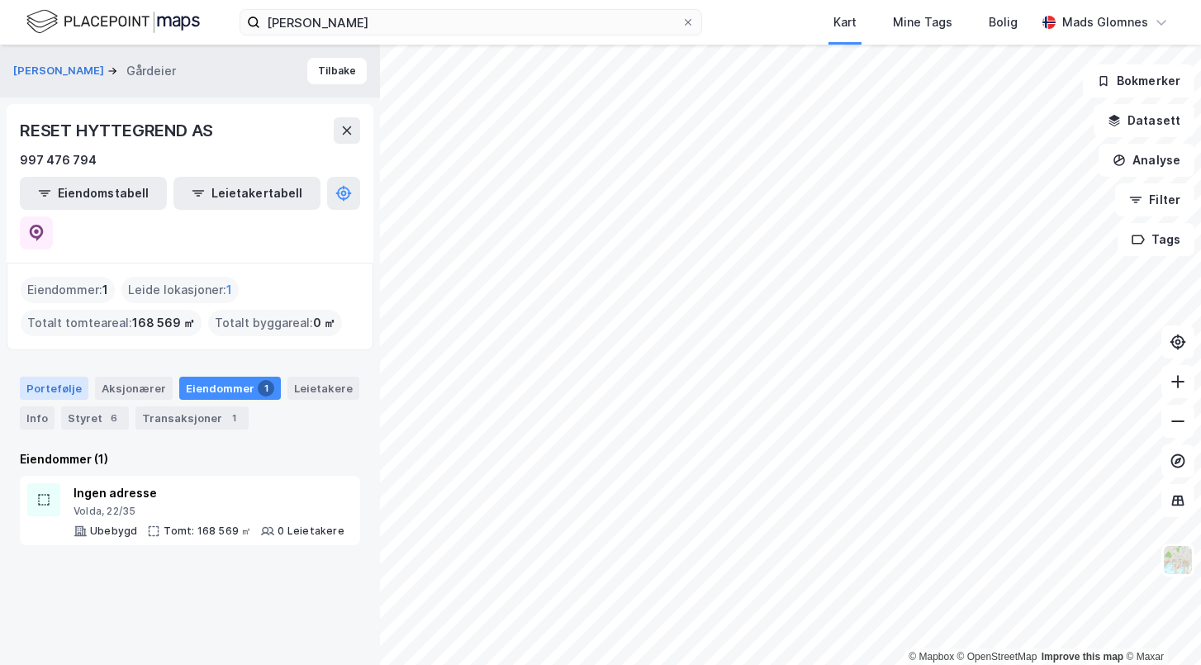
click at [60, 377] on div "Portefølje" at bounding box center [54, 388] width 69 height 23
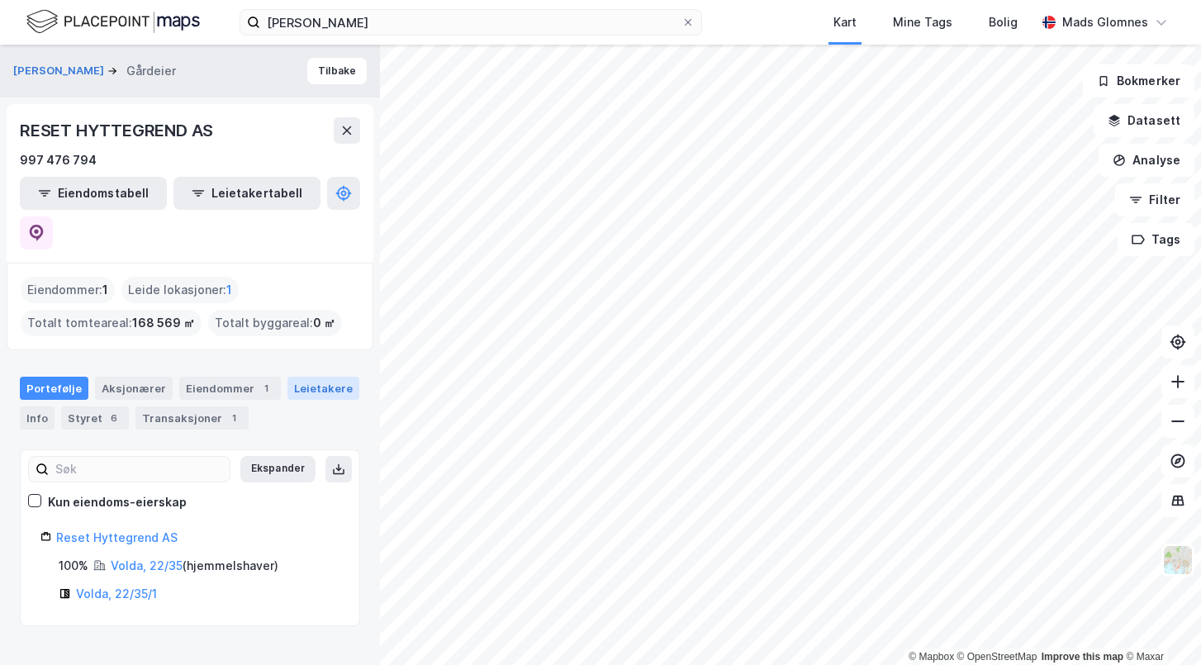
click at [301, 377] on div "Leietakere" at bounding box center [323, 388] width 72 height 23
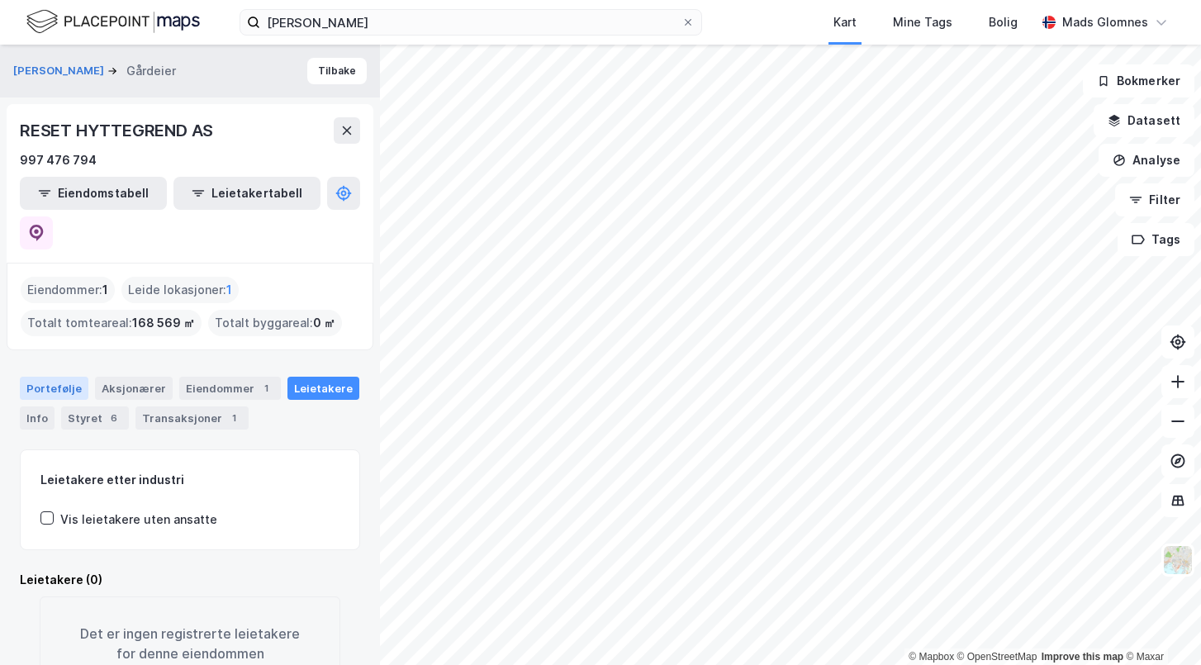
click at [55, 377] on div "Portefølje" at bounding box center [54, 388] width 69 height 23
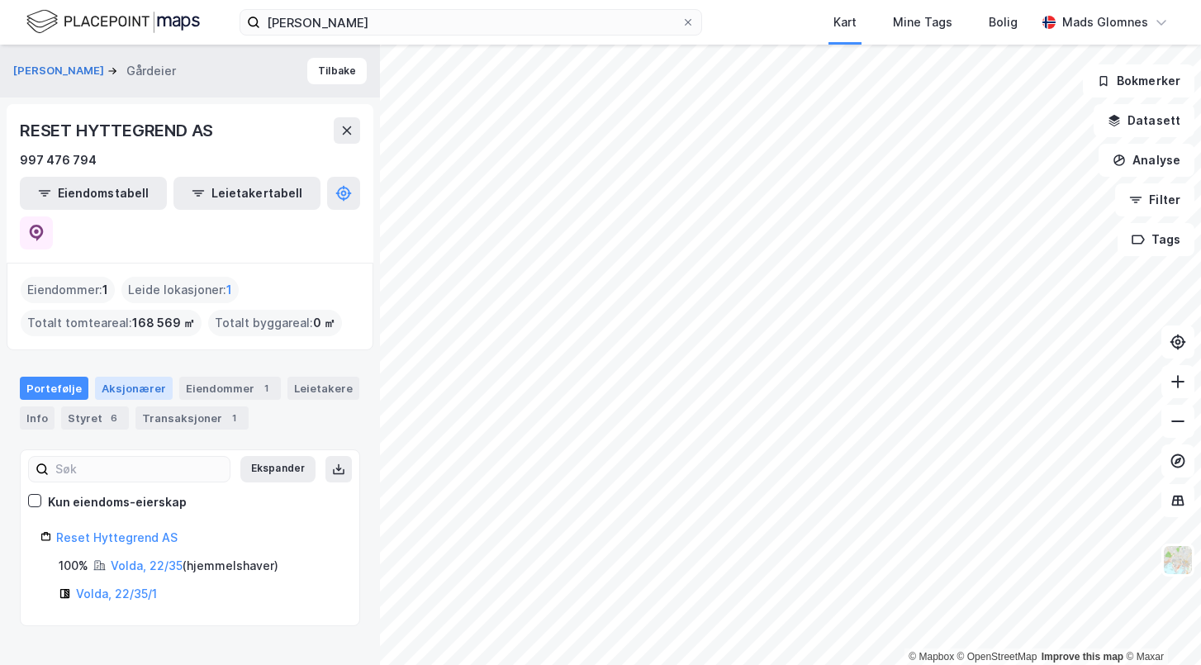
click at [122, 377] on div "Aksjonærer" at bounding box center [134, 388] width 78 height 23
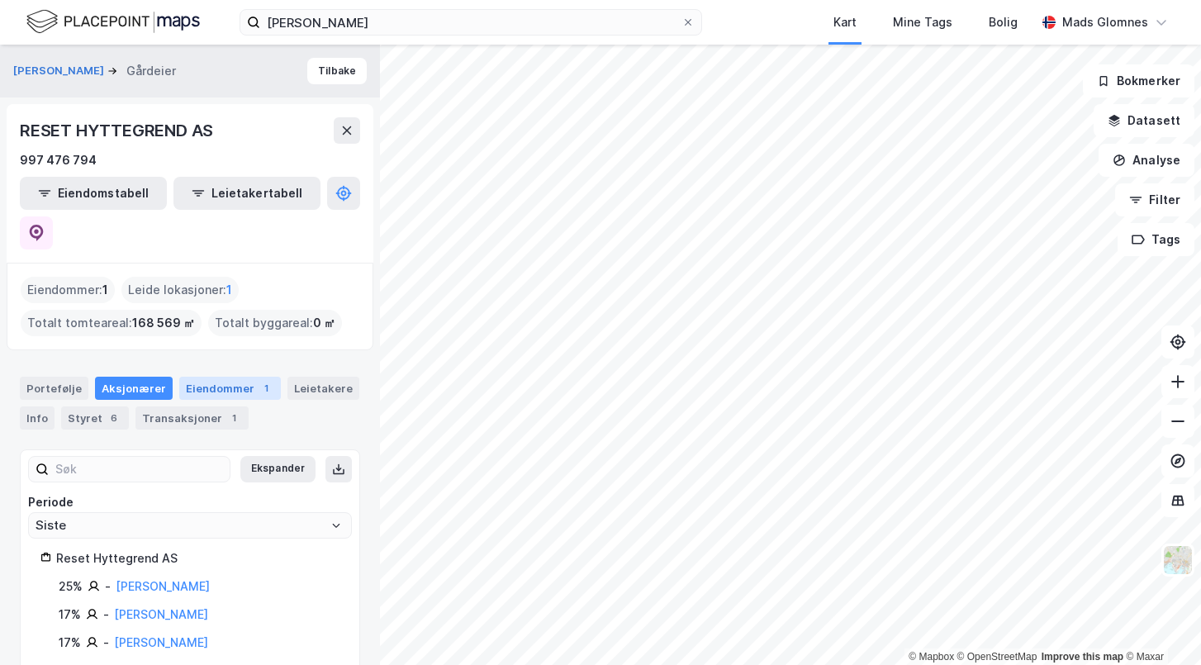
click at [201, 377] on div "Eiendommer 1" at bounding box center [230, 388] width 102 height 23
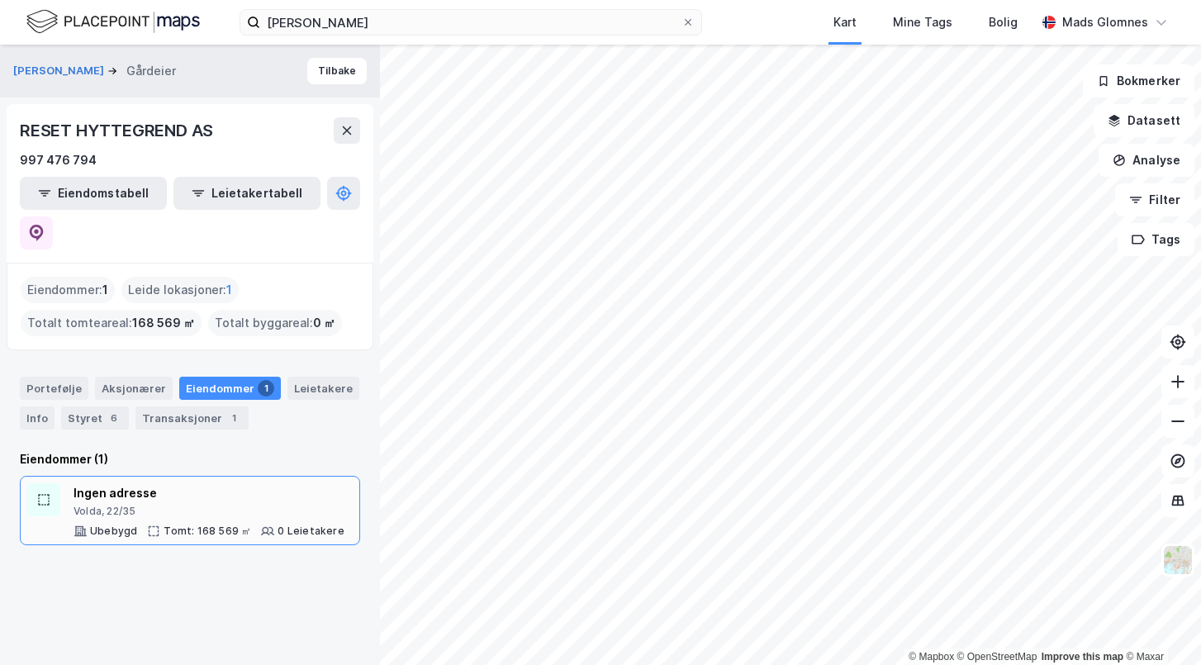
click at [173, 483] on div "Ingen adresse" at bounding box center [208, 493] width 271 height 20
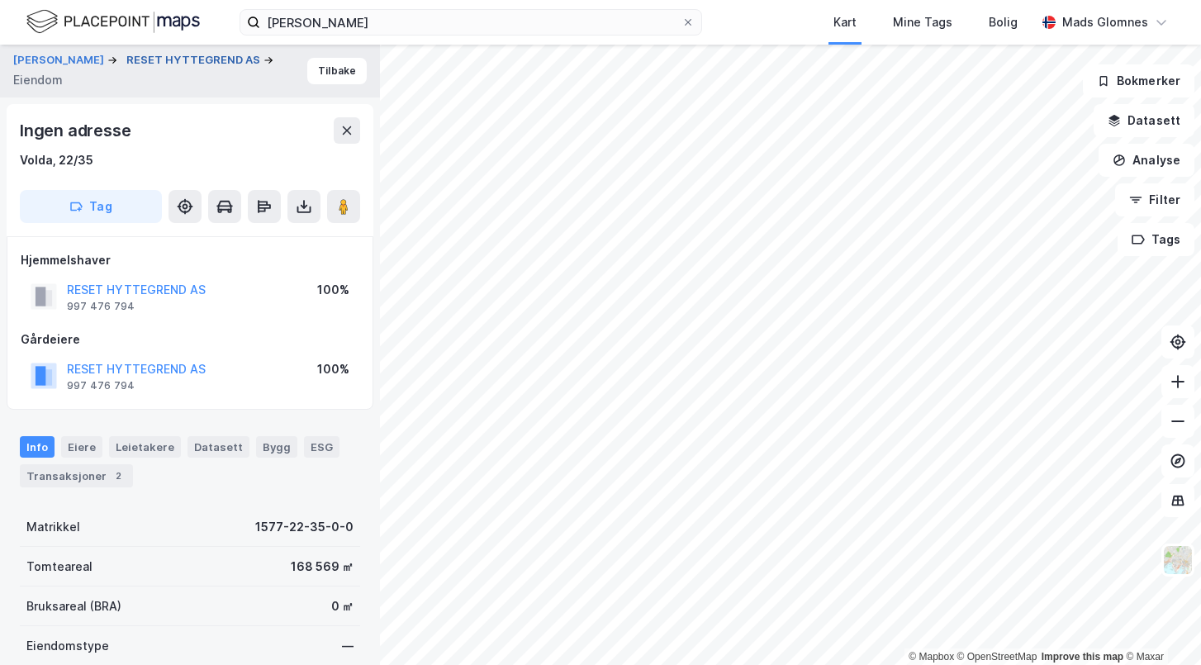
click at [208, 62] on button "RESET HYTTEGREND AS" at bounding box center [194, 60] width 137 height 17
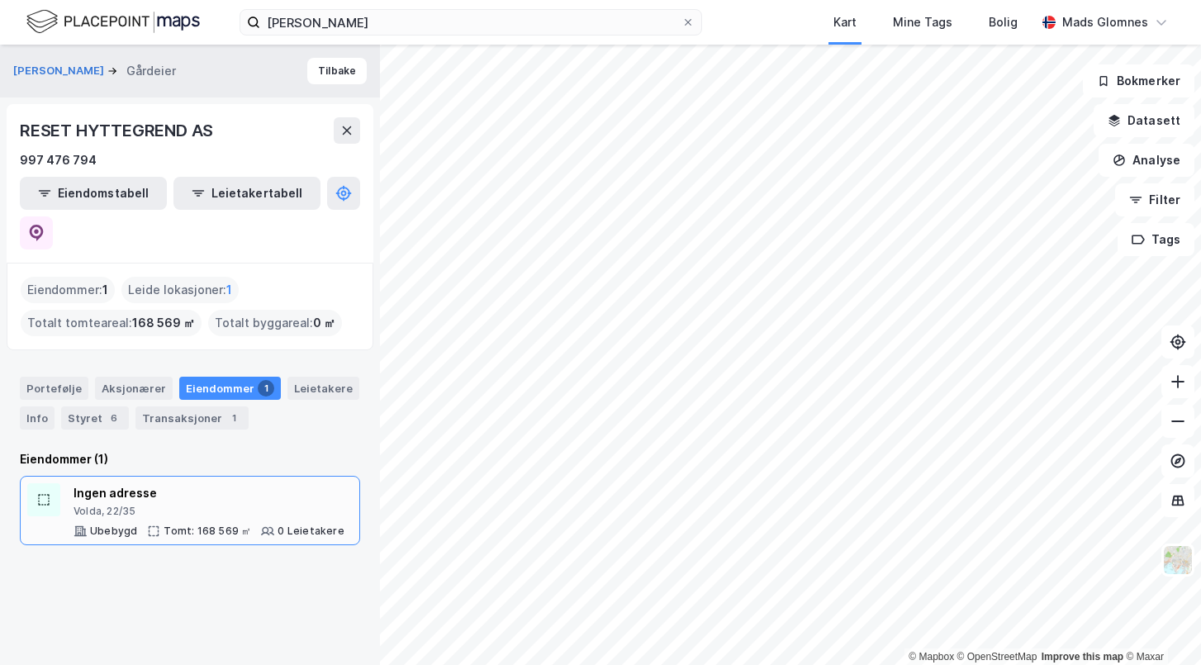
click at [268, 505] on div "Volda, 22/35" at bounding box center [208, 511] width 271 height 13
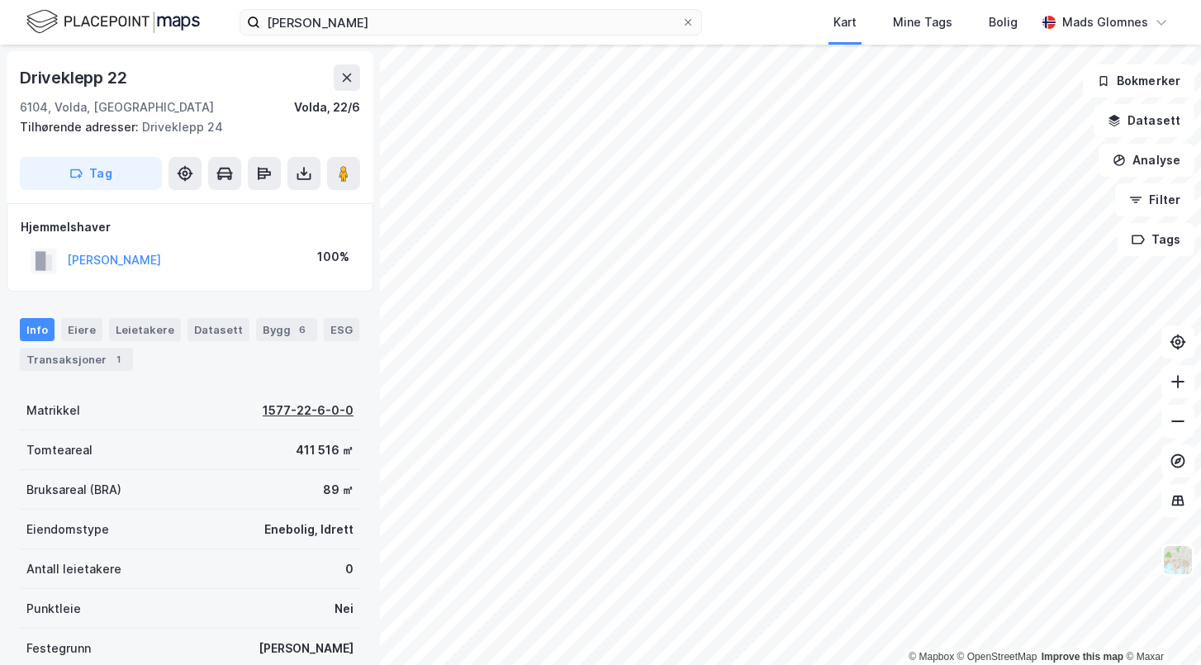
click at [276, 408] on div "1577-22-6-0-0" at bounding box center [308, 411] width 91 height 20
click at [335, 407] on div "1577-22-6-0-0" at bounding box center [308, 411] width 91 height 20
click at [353, 410] on div "Matrikkel 1577-22-6-0-0" at bounding box center [190, 411] width 340 height 40
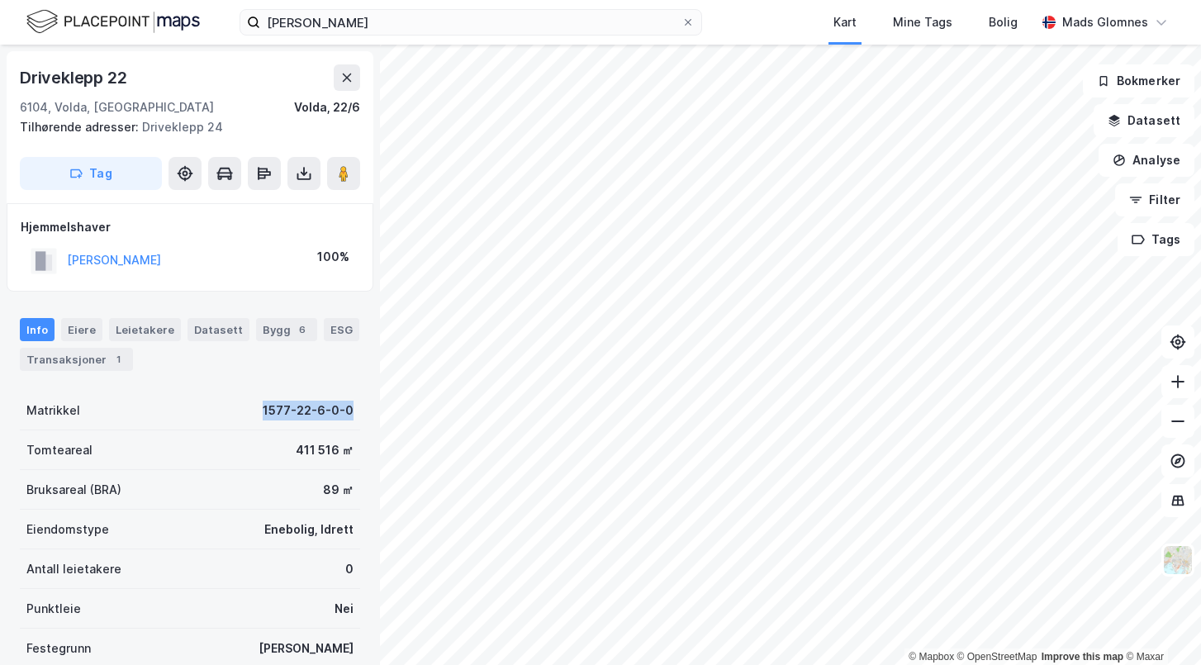
copy div "1577-22-6-0-0"
drag, startPoint x: 359, startPoint y: 410, endPoint x: 263, endPoint y: 407, distance: 95.8
click at [263, 407] on div "Matrikkel 1577-22-6-0-0" at bounding box center [190, 411] width 340 height 40
